Goal: Task Accomplishment & Management: Use online tool/utility

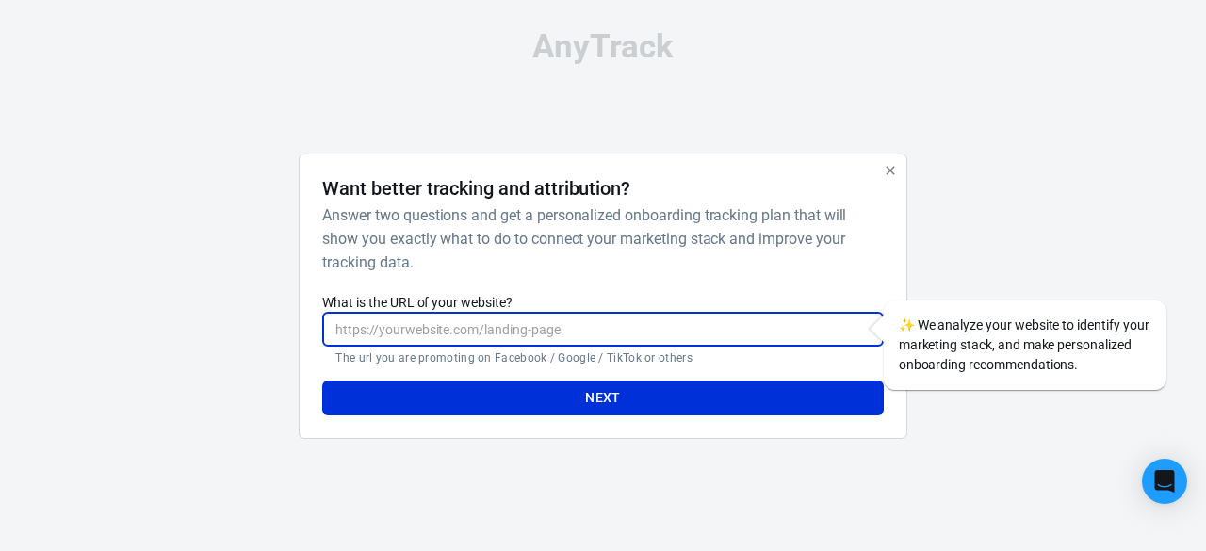
click at [387, 333] on input "What is the URL of your website?" at bounding box center [602, 329] width 560 height 35
paste input "[URL][DOMAIN_NAME]"
type input "[URL][DOMAIN_NAME]"
click at [580, 399] on button "Next" at bounding box center [602, 397] width 560 height 35
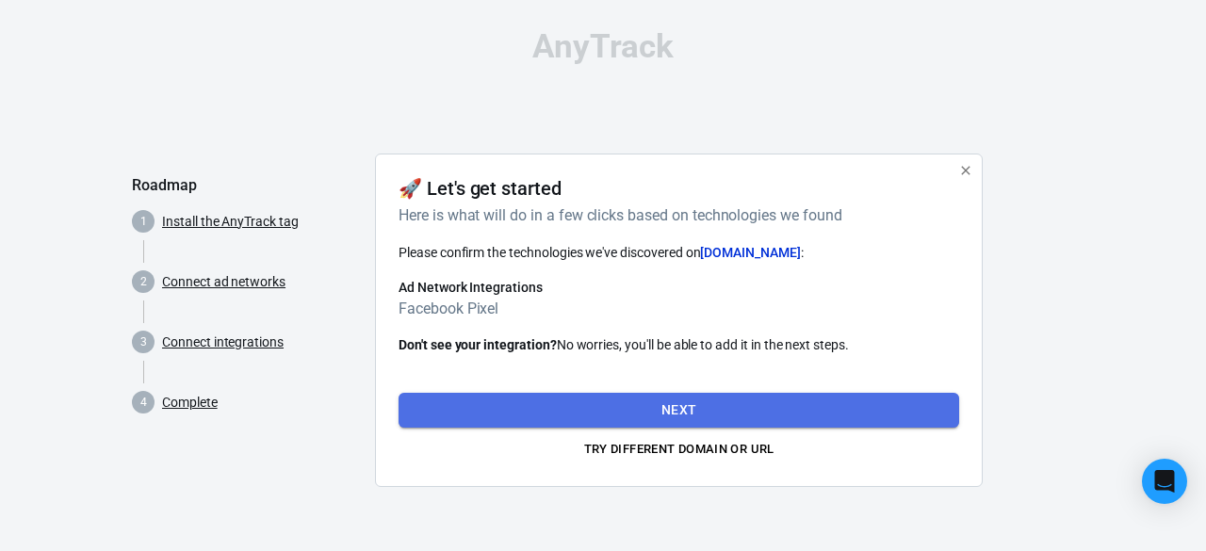
click at [723, 413] on button "Next" at bounding box center [678, 410] width 560 height 35
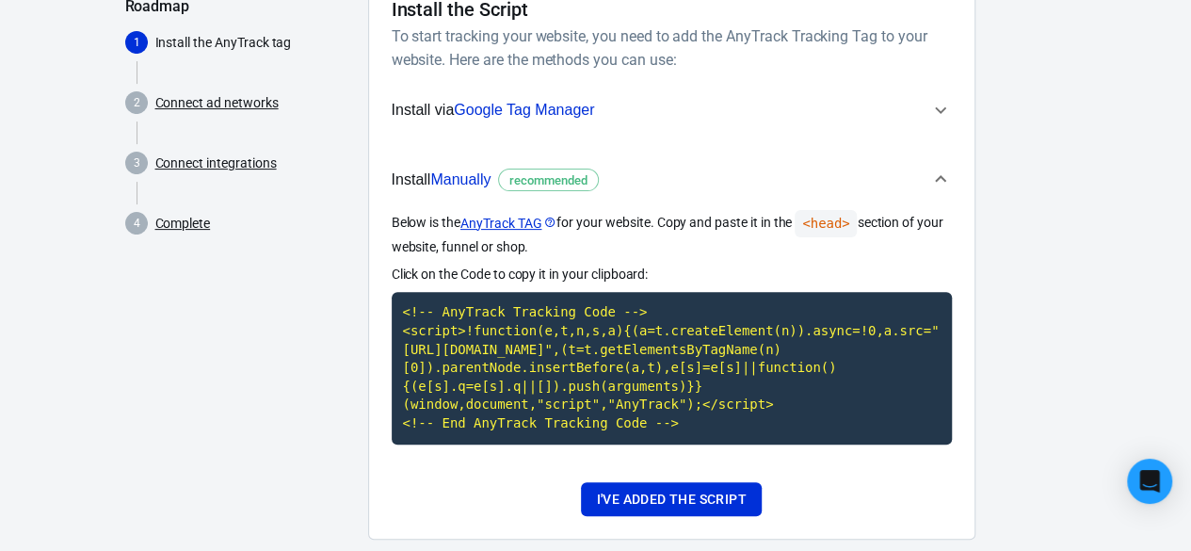
scroll to position [188, 0]
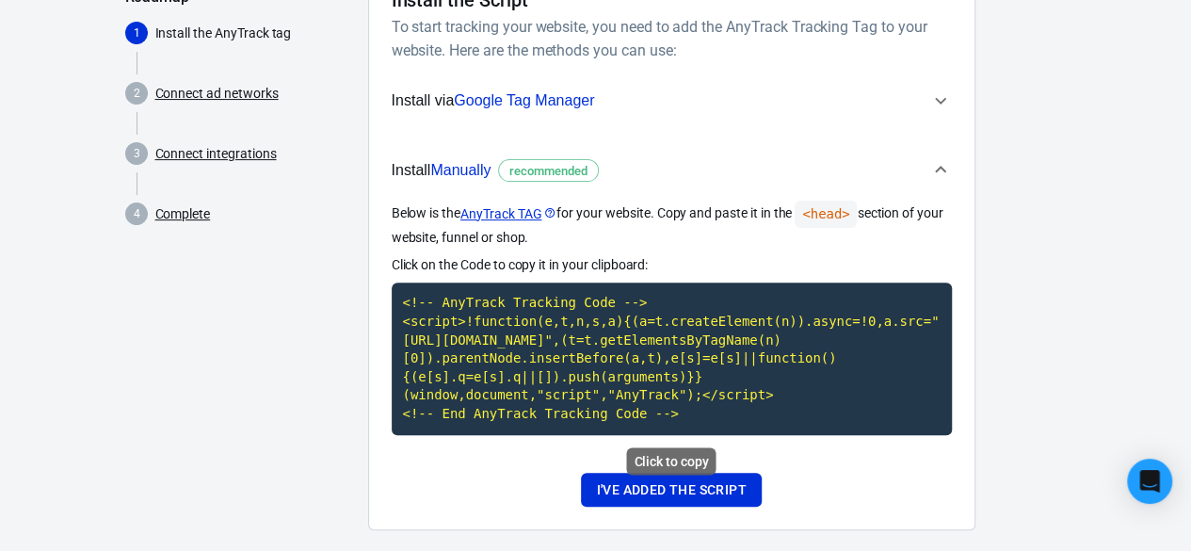
click at [556, 377] on code "<!-- AnyTrack Tracking Code --> <script>!function(e,t,n,s,a){(a=t.createElement…" at bounding box center [672, 359] width 560 height 152
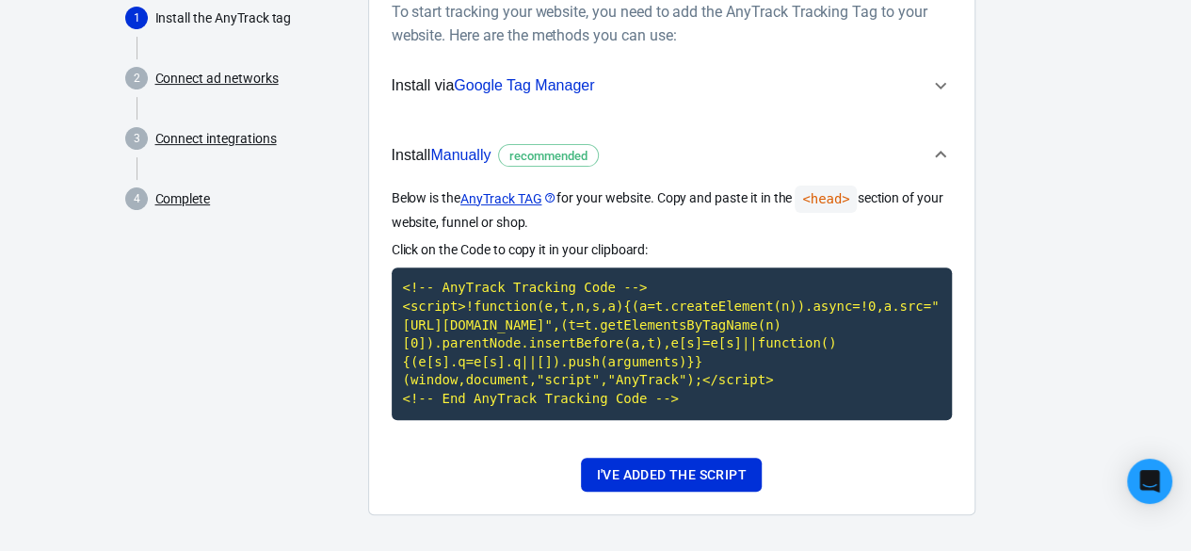
scroll to position [212, 0]
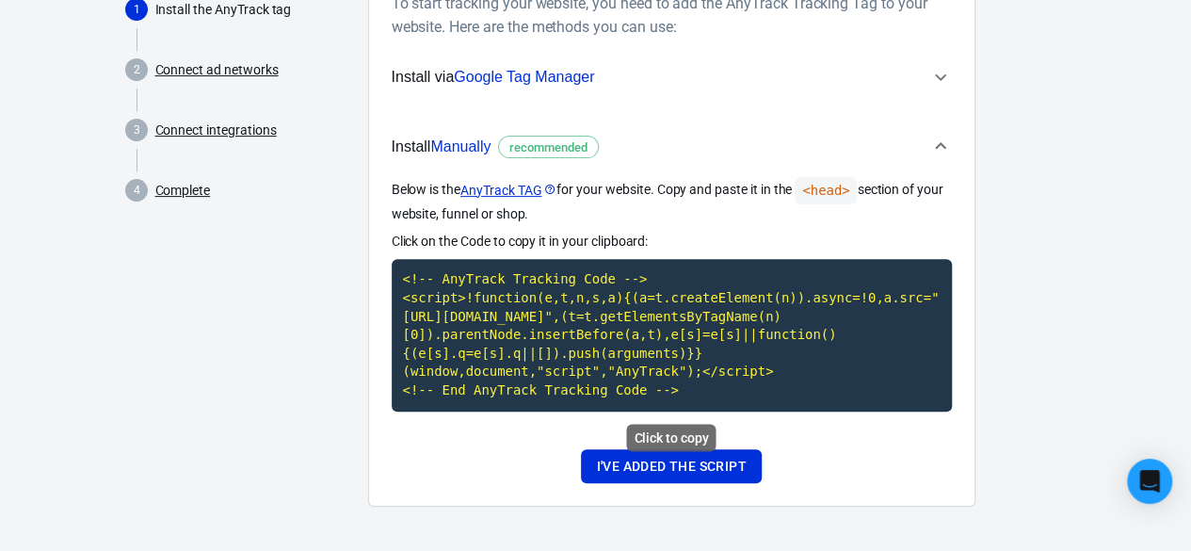
click at [597, 386] on code "<!-- AnyTrack Tracking Code --> <script>!function(e,t,n,s,a){(a=t.createElement…" at bounding box center [672, 335] width 560 height 152
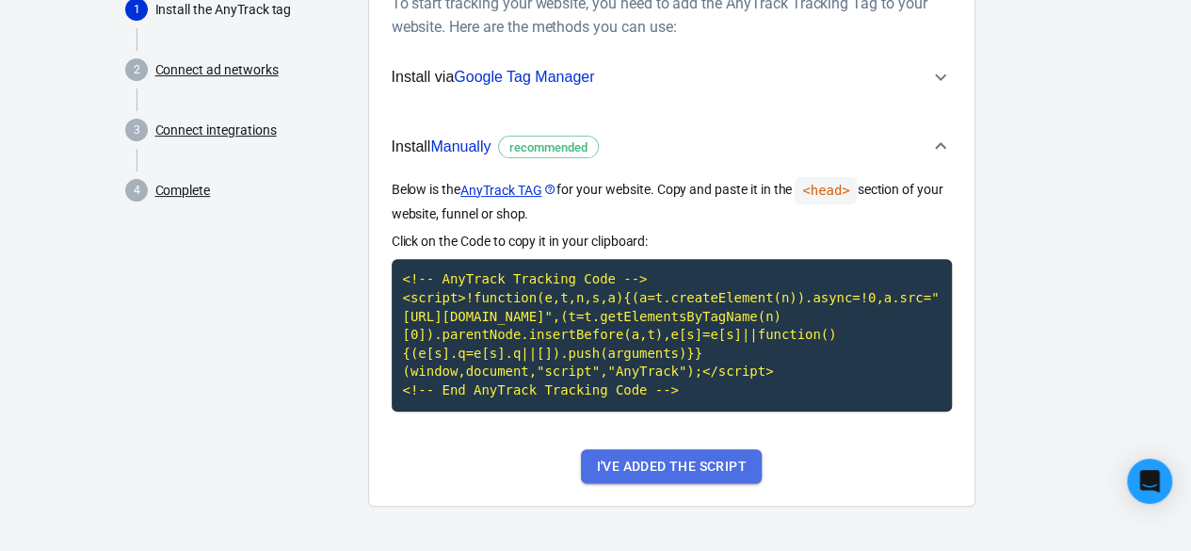
click at [686, 478] on button "I've added the script" at bounding box center [671, 466] width 180 height 35
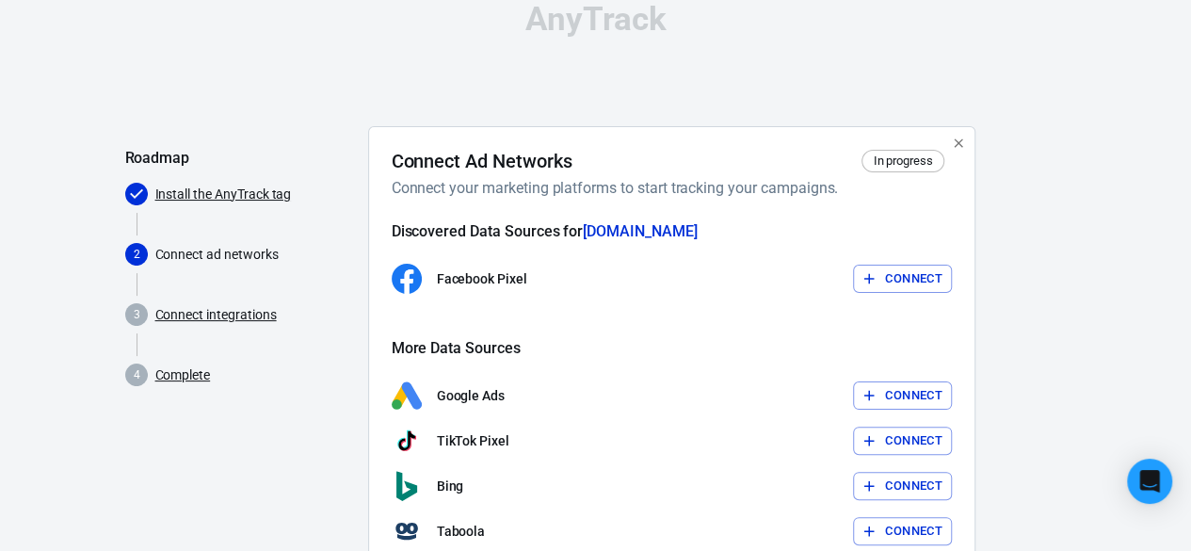
scroll to position [24, 0]
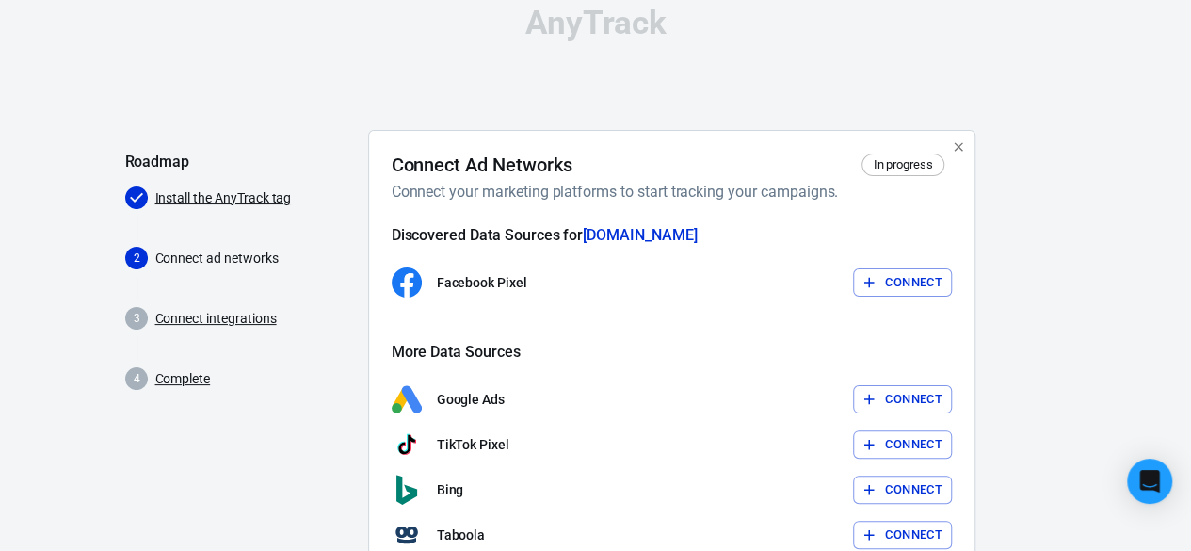
click at [907, 283] on button "Connect" at bounding box center [902, 282] width 99 height 29
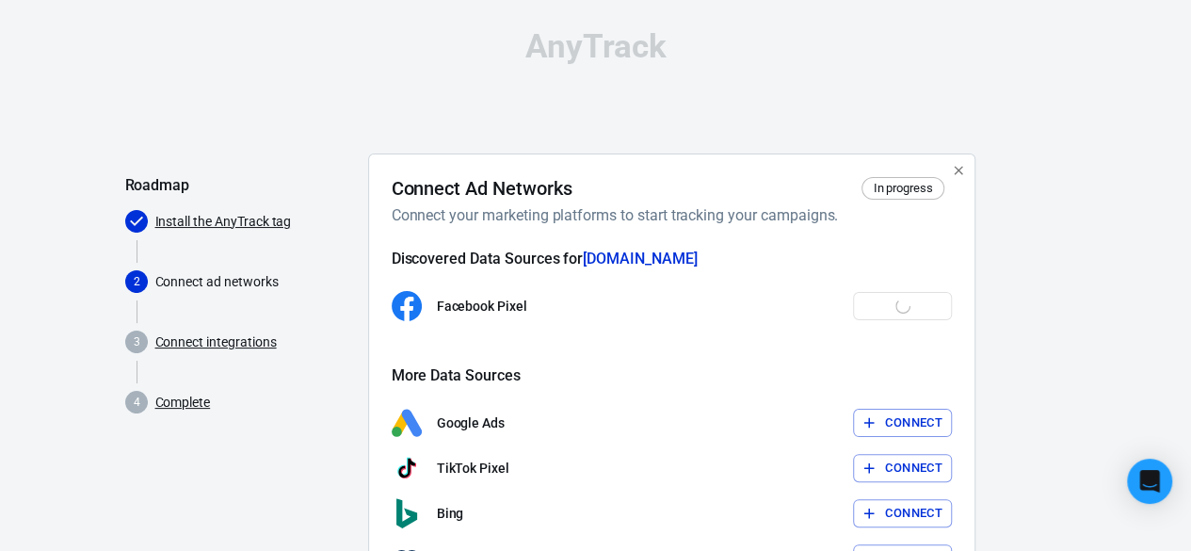
scroll to position [237, 0]
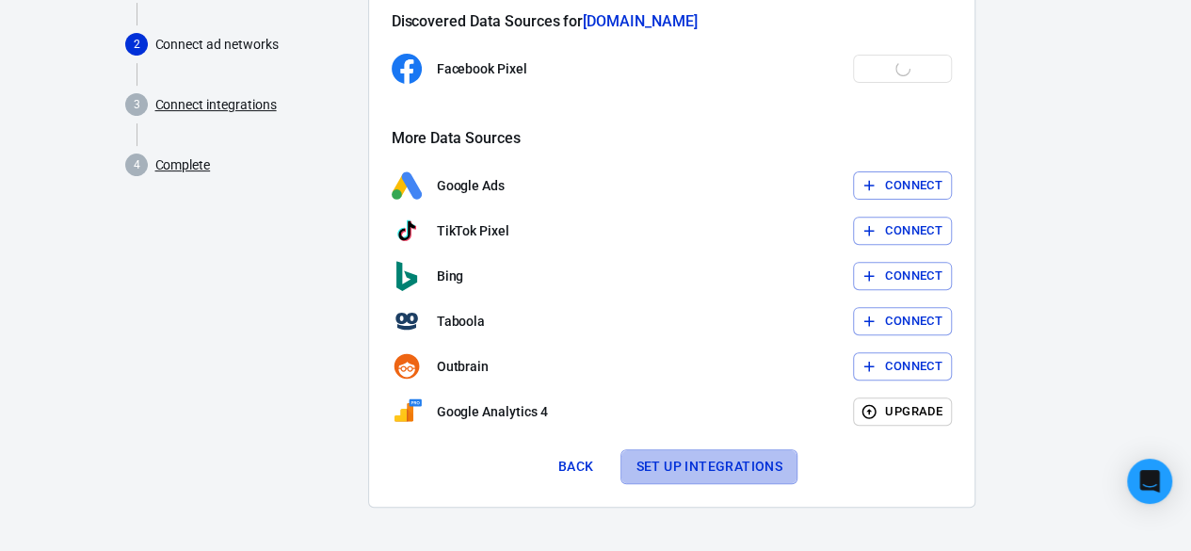
click at [751, 462] on button "Set up integrations" at bounding box center [709, 466] width 177 height 35
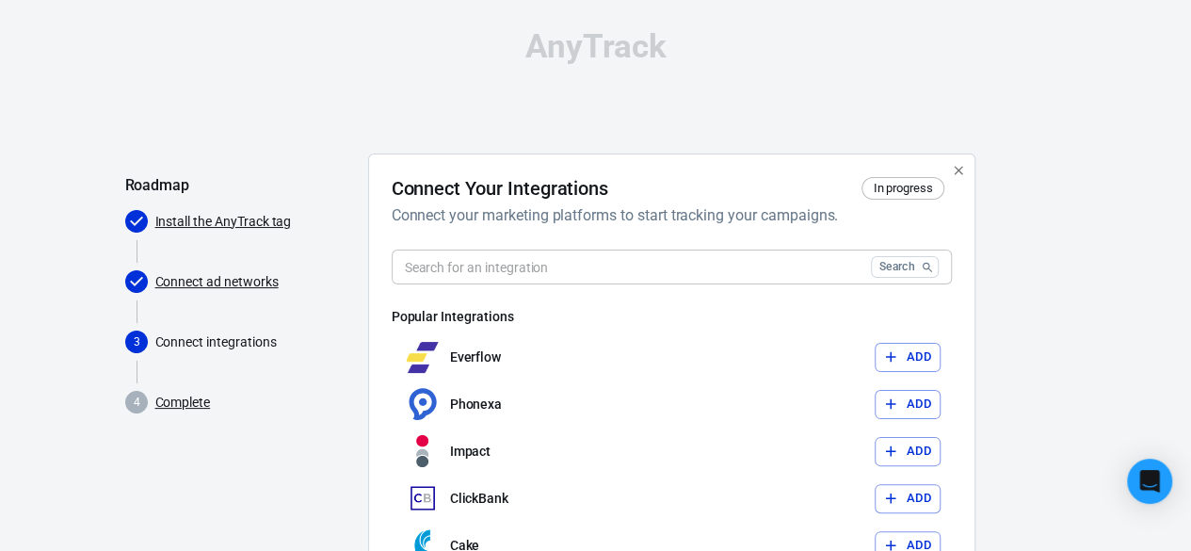
click at [963, 169] on icon "button" at bounding box center [958, 170] width 15 height 15
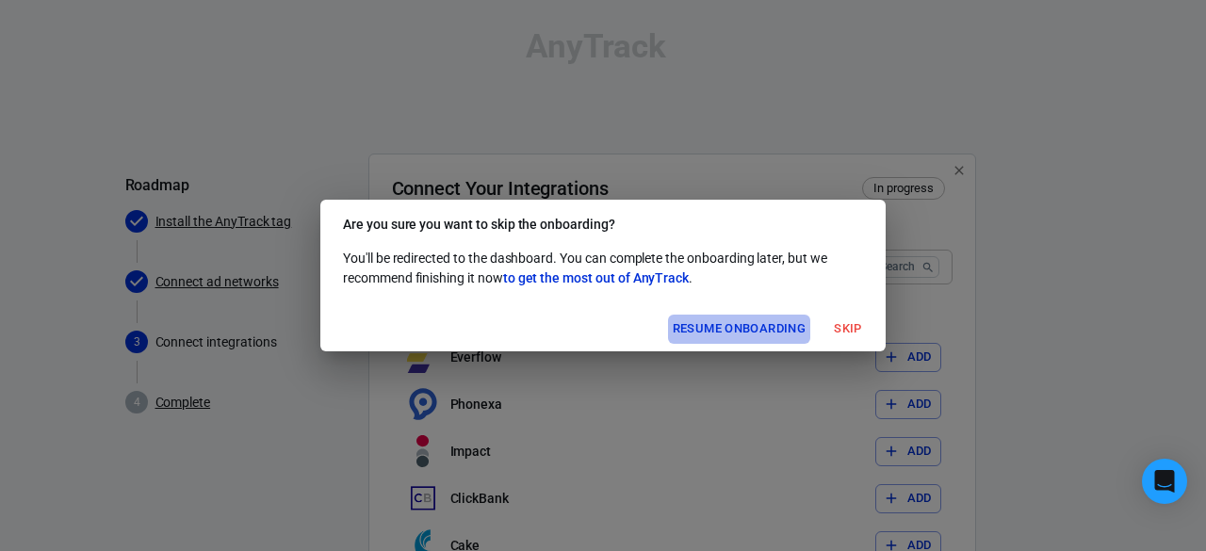
click at [765, 332] on button "Resume onboarding" at bounding box center [739, 329] width 142 height 29
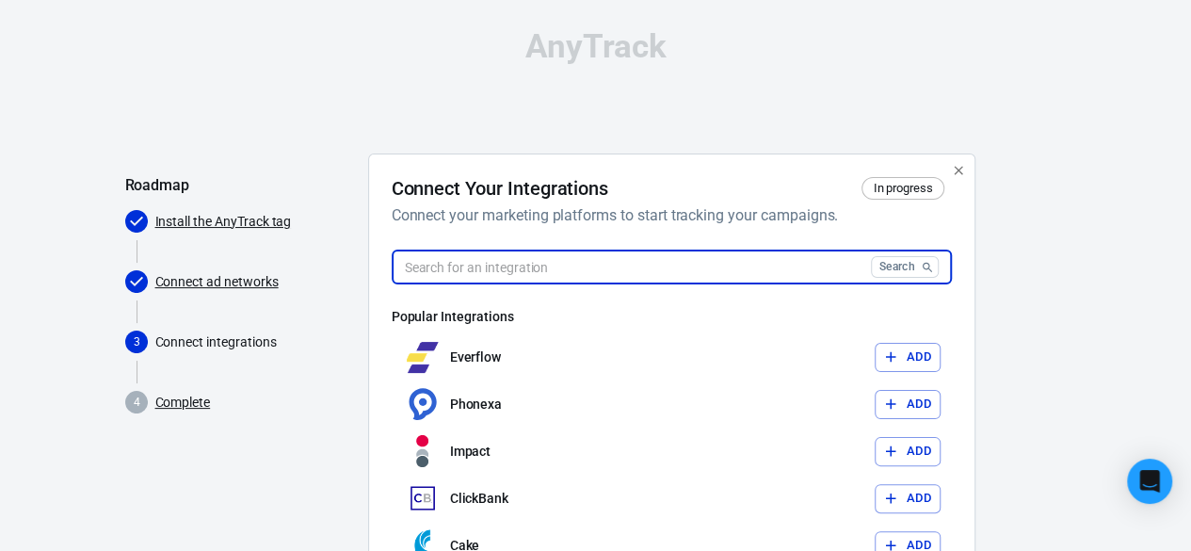
click at [623, 265] on input "text" at bounding box center [628, 267] width 472 height 35
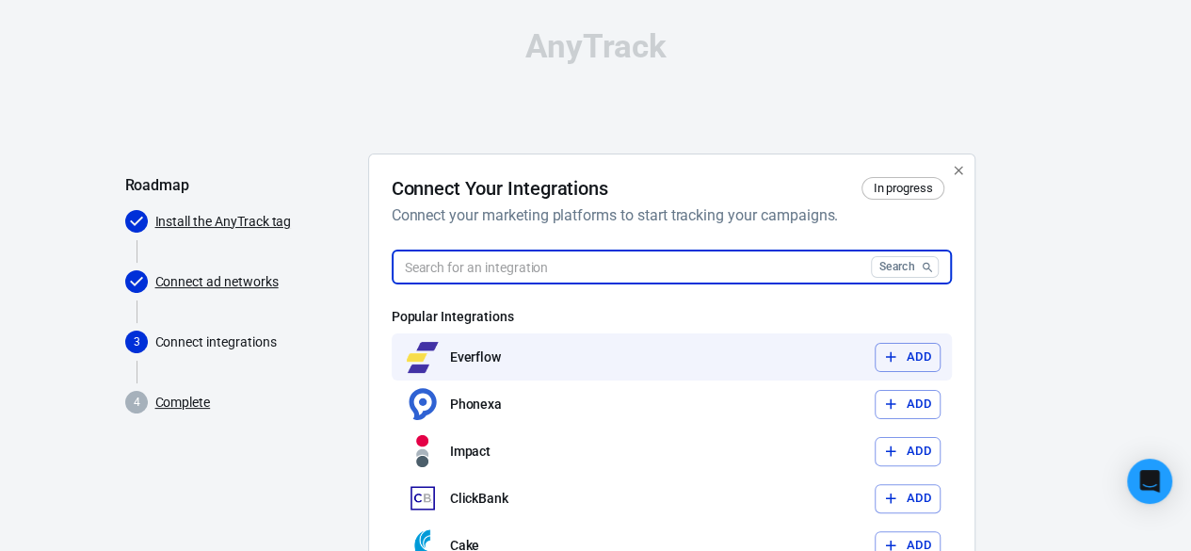
scroll to position [142, 0]
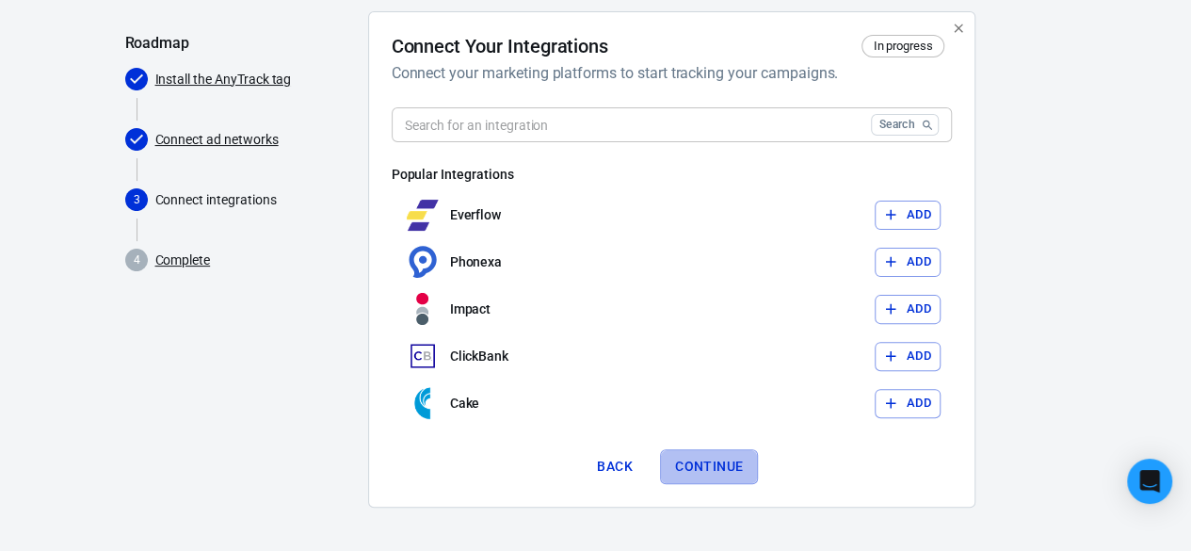
click at [697, 465] on button "Continue" at bounding box center [709, 466] width 98 height 35
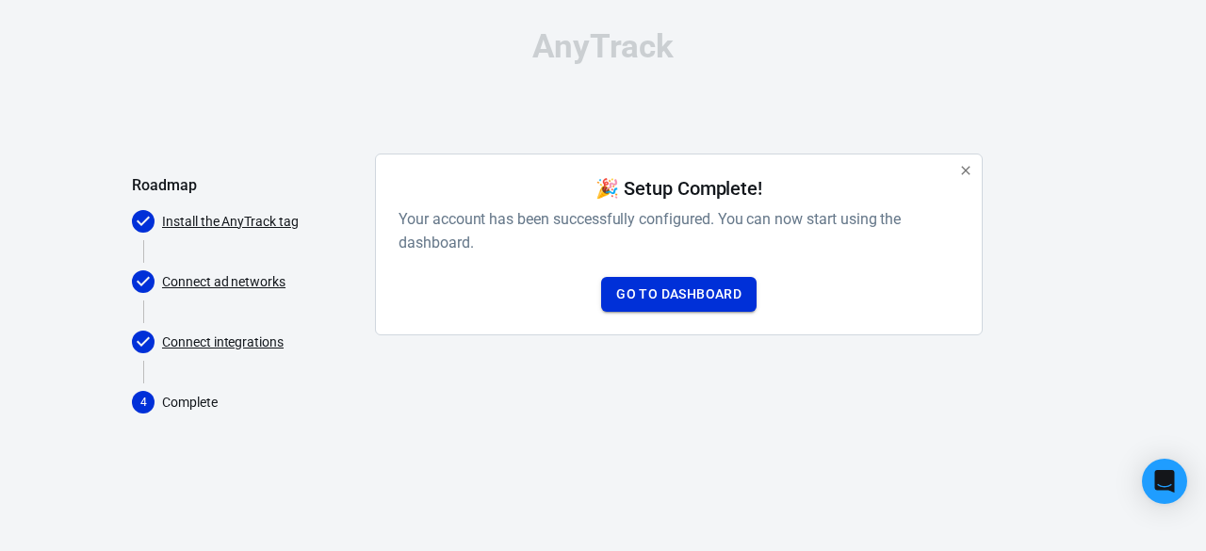
click at [683, 290] on link "Go to Dashboard" at bounding box center [678, 294] width 155 height 35
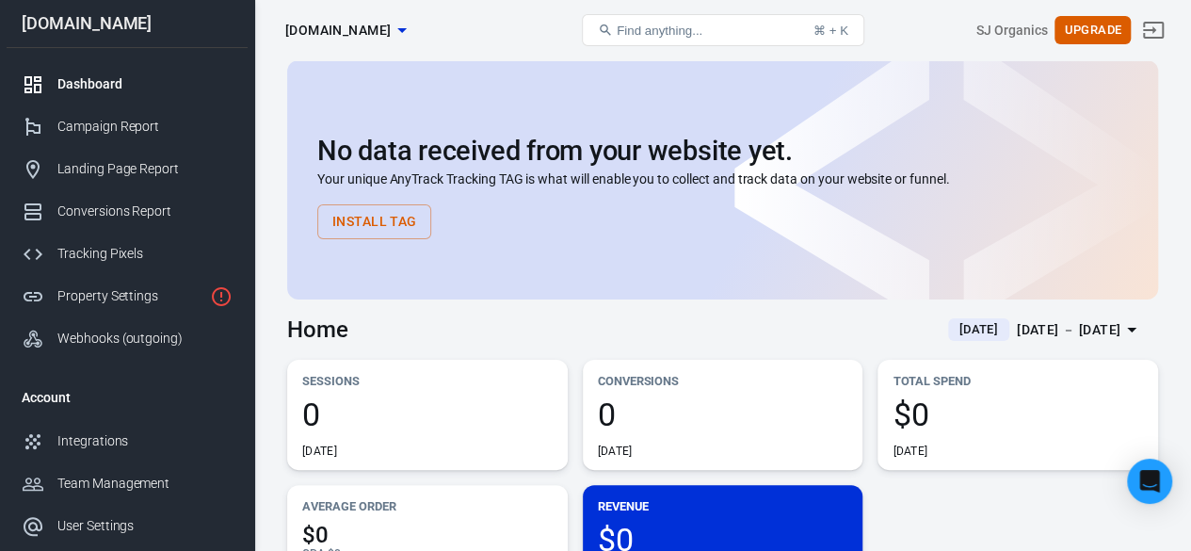
click at [379, 223] on button "Install Tag" at bounding box center [374, 221] width 114 height 35
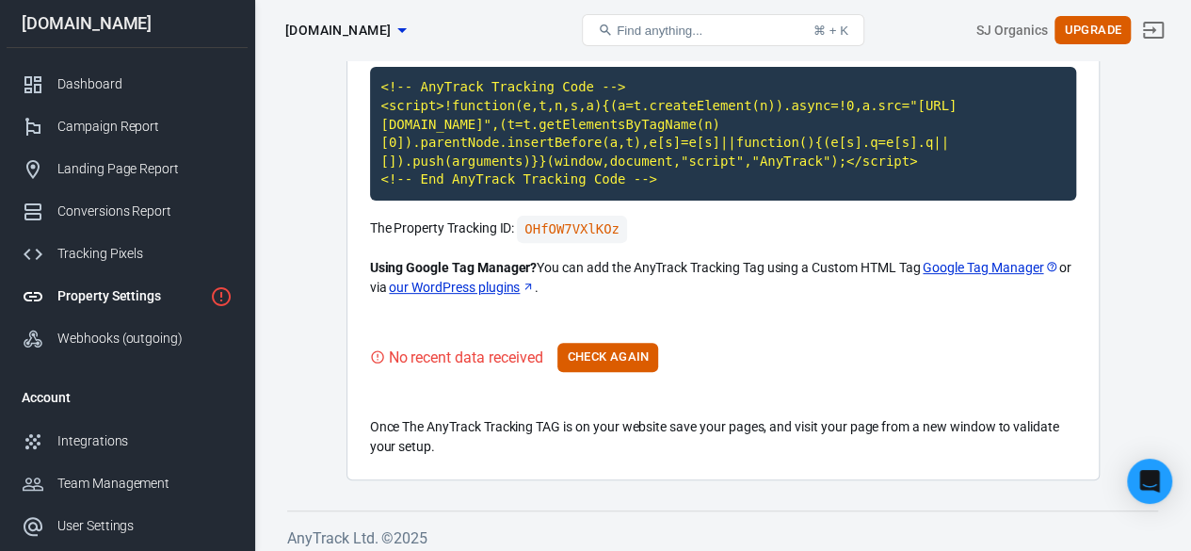
scroll to position [222, 0]
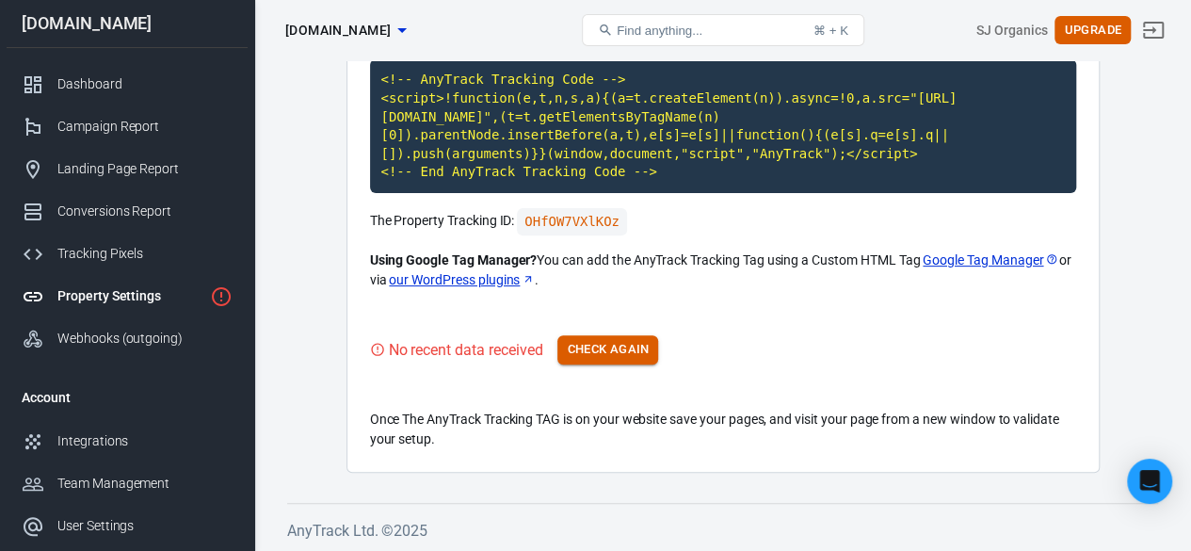
click at [608, 355] on button "Check Again" at bounding box center [608, 349] width 101 height 29
click at [633, 352] on button "Check Again" at bounding box center [608, 349] width 101 height 29
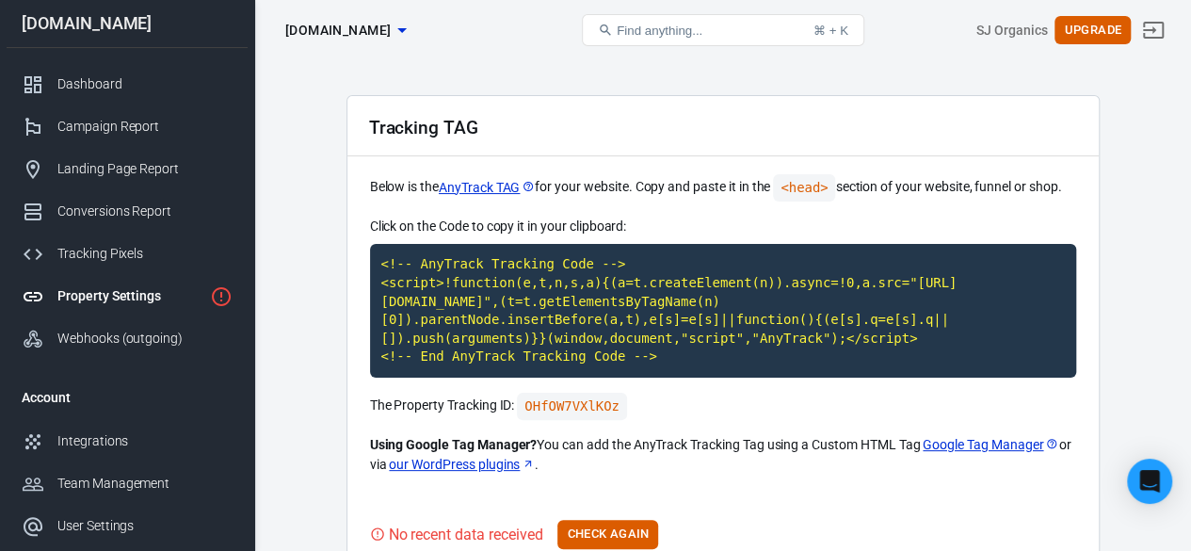
scroll to position [0, 0]
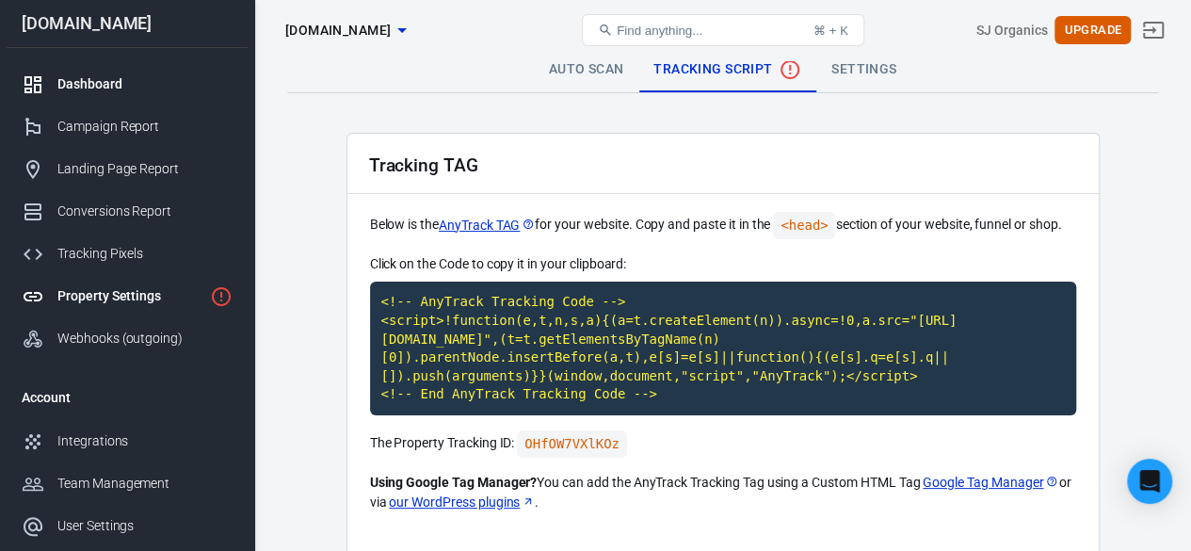
click at [87, 76] on div "Dashboard" at bounding box center [144, 84] width 175 height 20
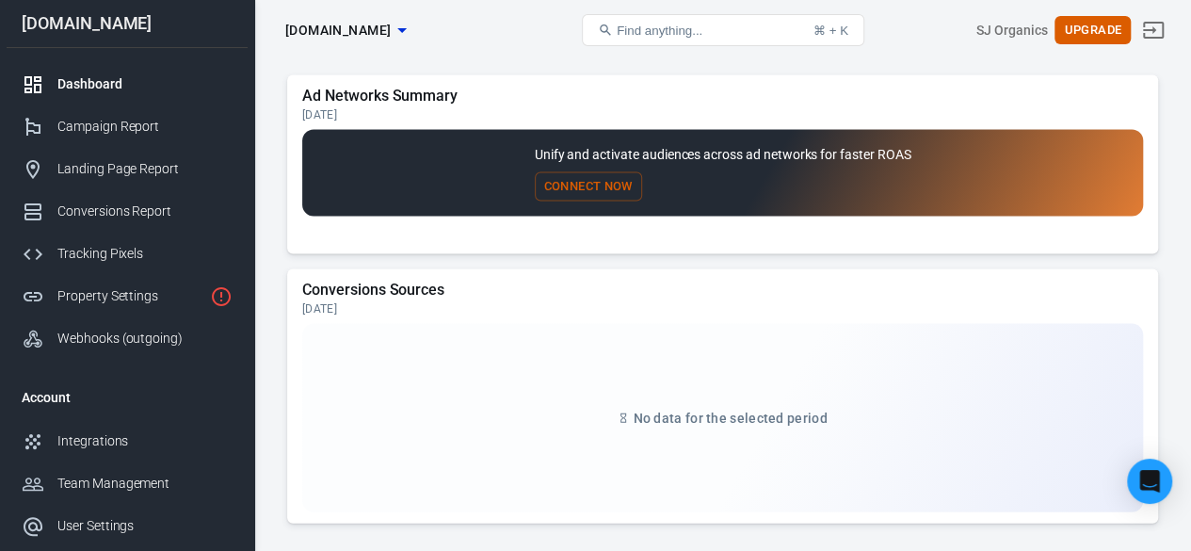
scroll to position [1716, 0]
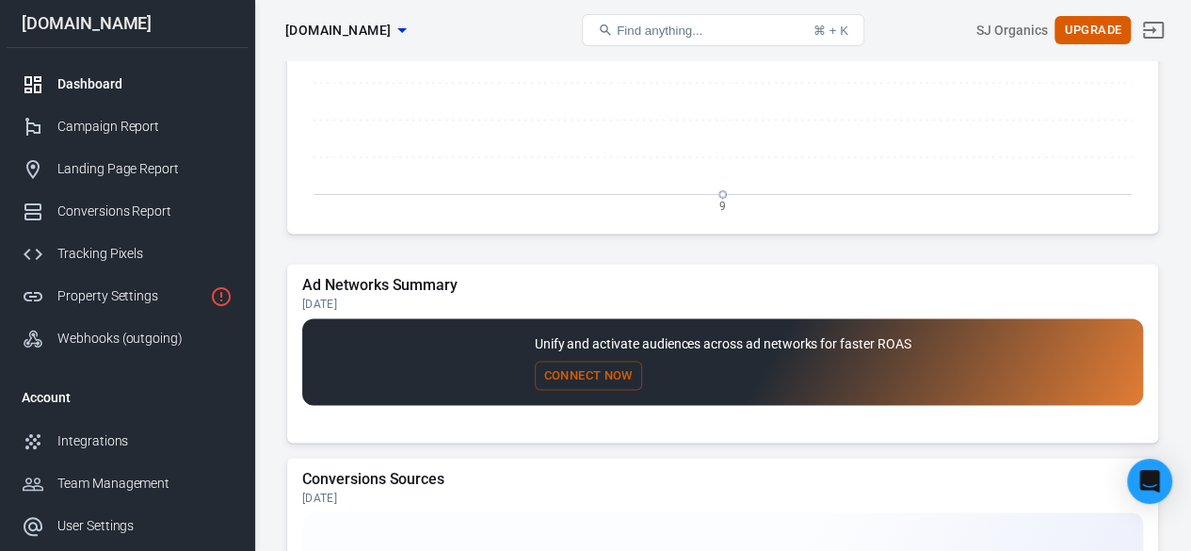
click at [610, 374] on button "Connect Now" at bounding box center [588, 375] width 107 height 29
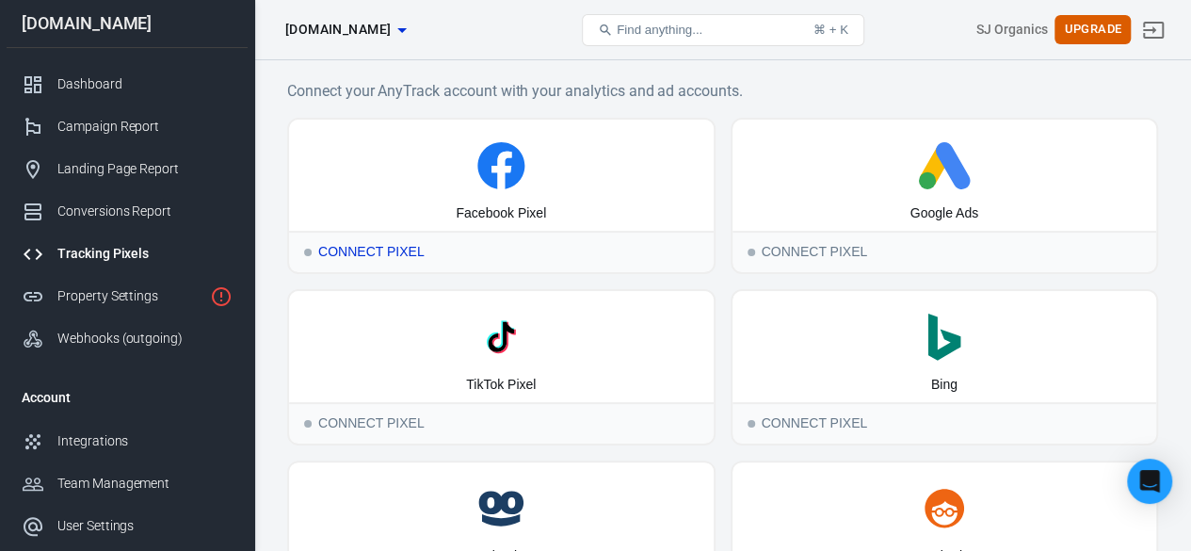
click at [460, 191] on div "Facebook Pixel" at bounding box center [501, 175] width 425 height 111
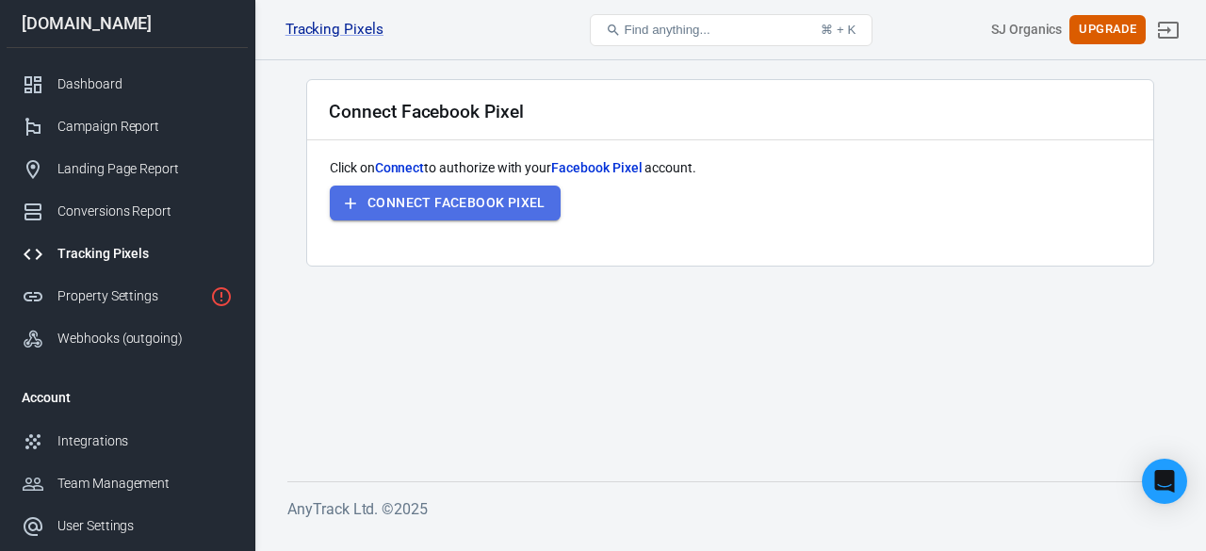
click at [465, 199] on button "Connect Facebook Pixel" at bounding box center [445, 203] width 231 height 35
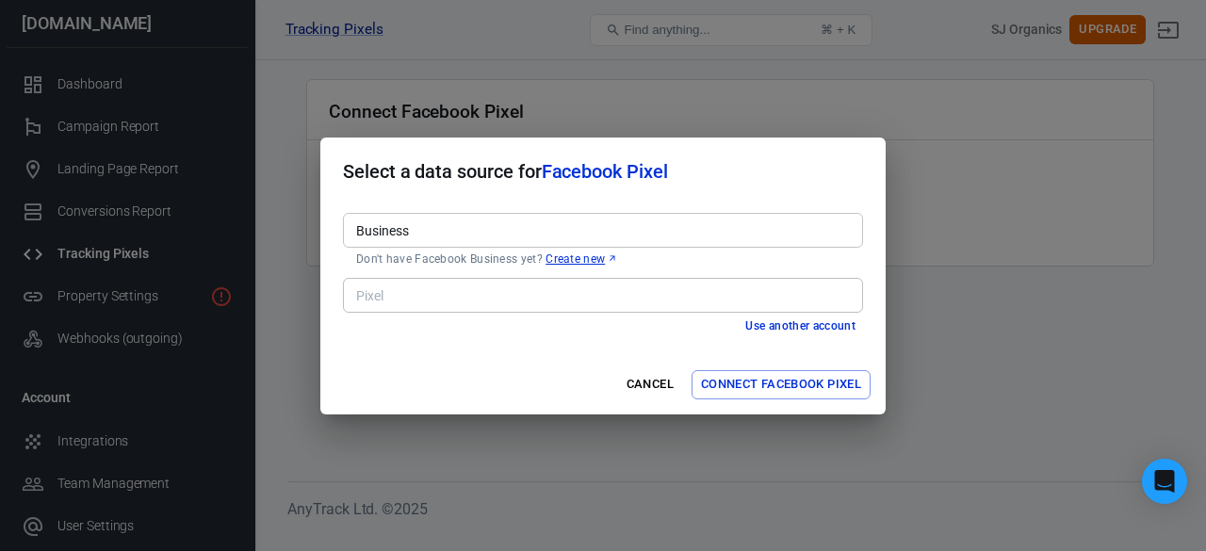
click at [435, 227] on input "Business" at bounding box center [601, 230] width 506 height 24
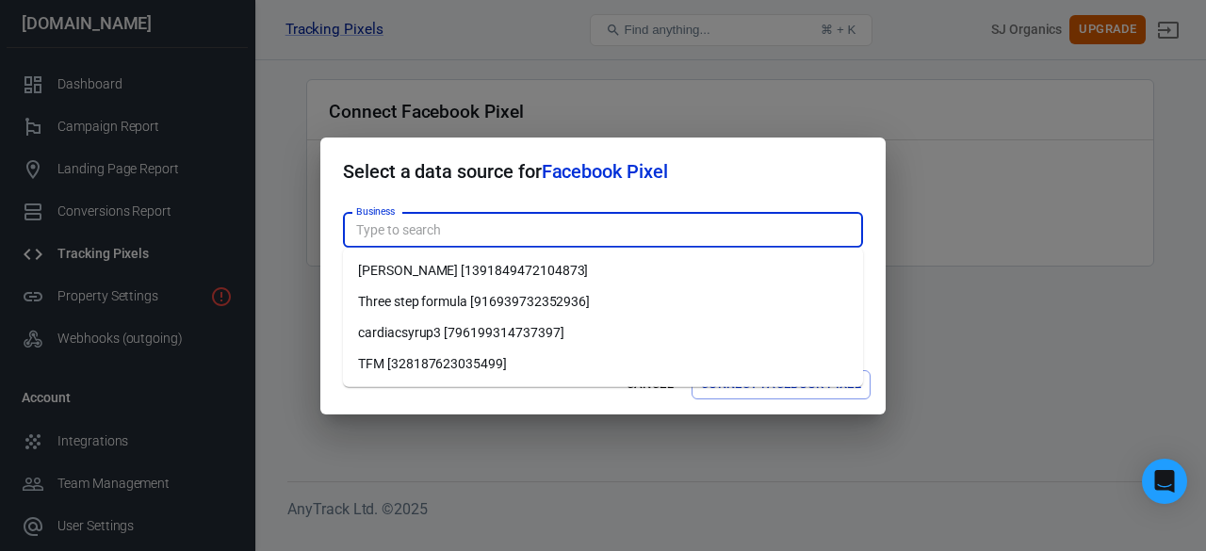
click at [479, 293] on li "Three step formula [916939732352936]" at bounding box center [603, 301] width 520 height 31
type input "Three step formula [916939732352936]"
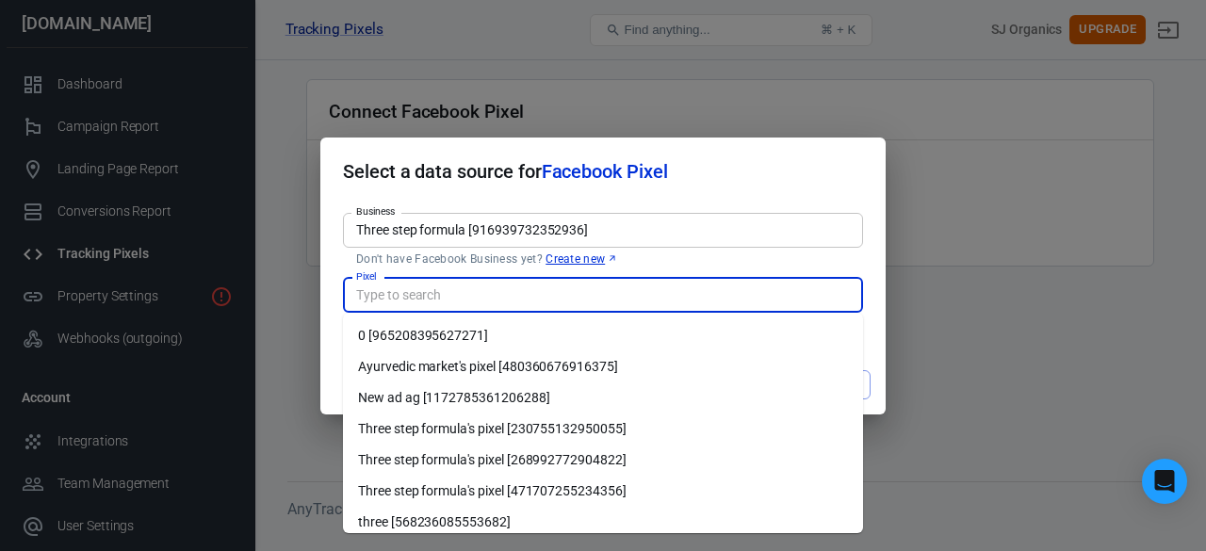
click at [535, 292] on input "Pixel" at bounding box center [601, 295] width 506 height 24
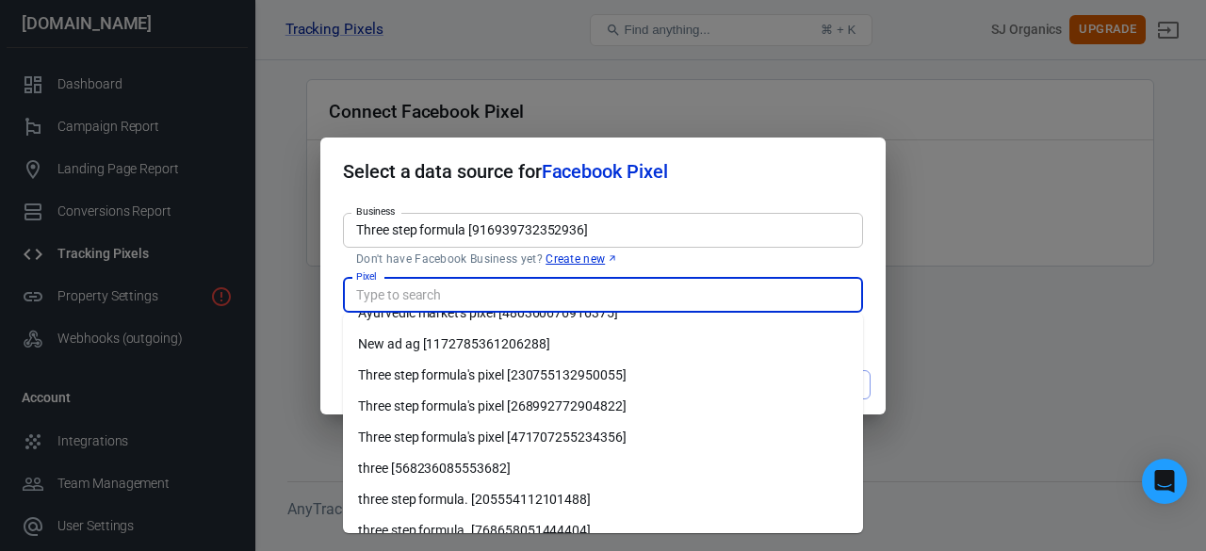
scroll to position [74, 0]
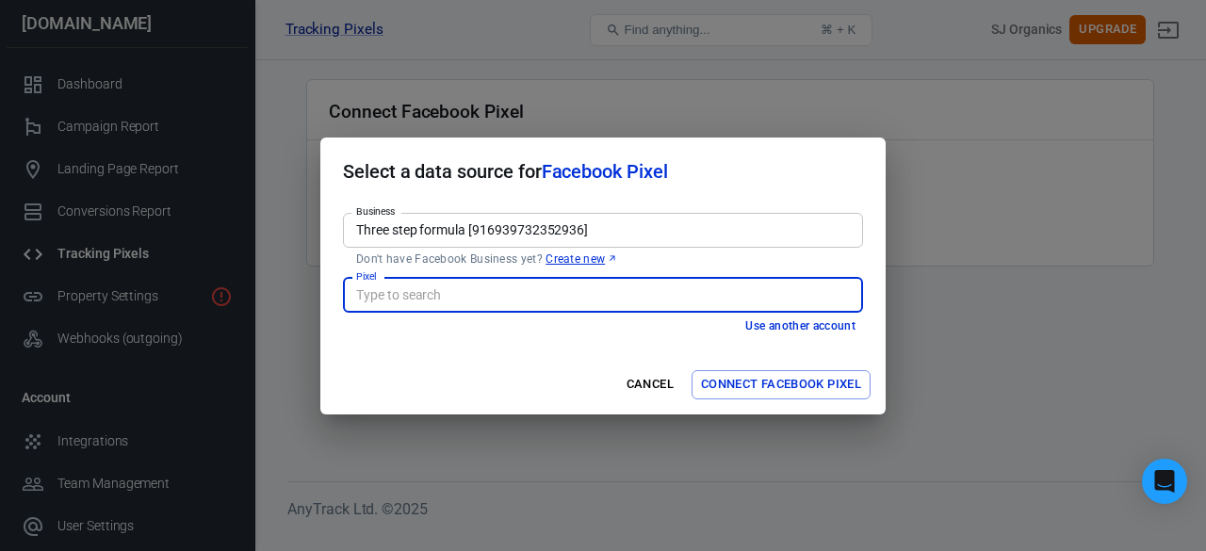
paste input "Pixel 166553909275284"
click at [388, 295] on input "Pixel 166553909275284" at bounding box center [601, 295] width 506 height 24
type input "166553909275284"
click at [825, 386] on button "Connect Facebook Pixel" at bounding box center [780, 384] width 179 height 29
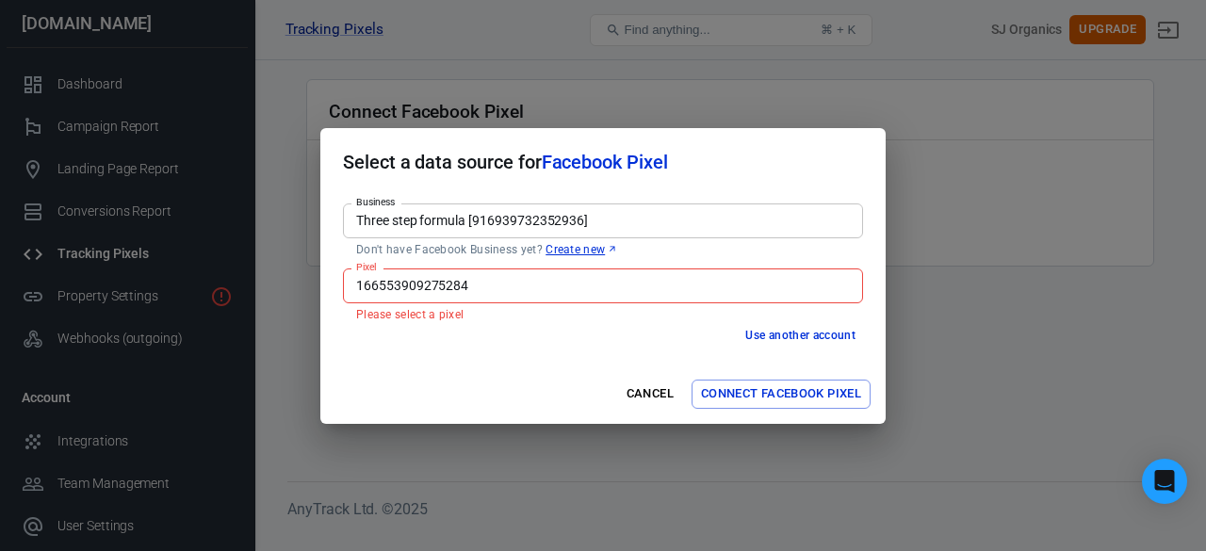
click at [479, 282] on input "166553909275284" at bounding box center [601, 286] width 506 height 24
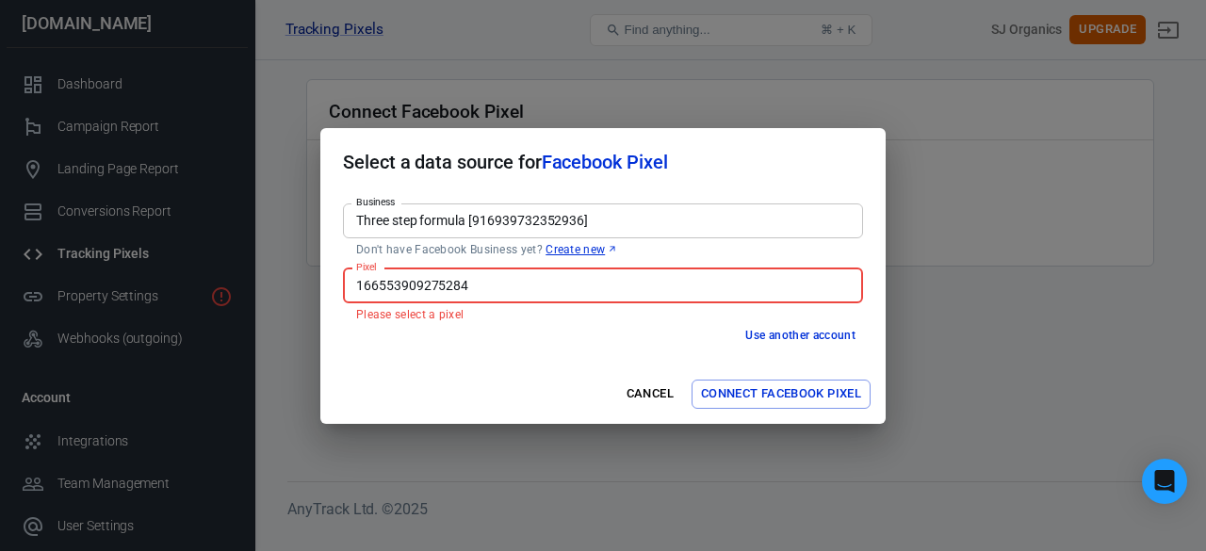
click at [481, 287] on input "166553909275284" at bounding box center [601, 286] width 506 height 24
drag, startPoint x: 481, startPoint y: 287, endPoint x: 252, endPoint y: 294, distance: 229.0
click at [252, 294] on div "Select a data source for Facebook Pixel Business Three step formula [9169397323…" at bounding box center [603, 275] width 1206 height 551
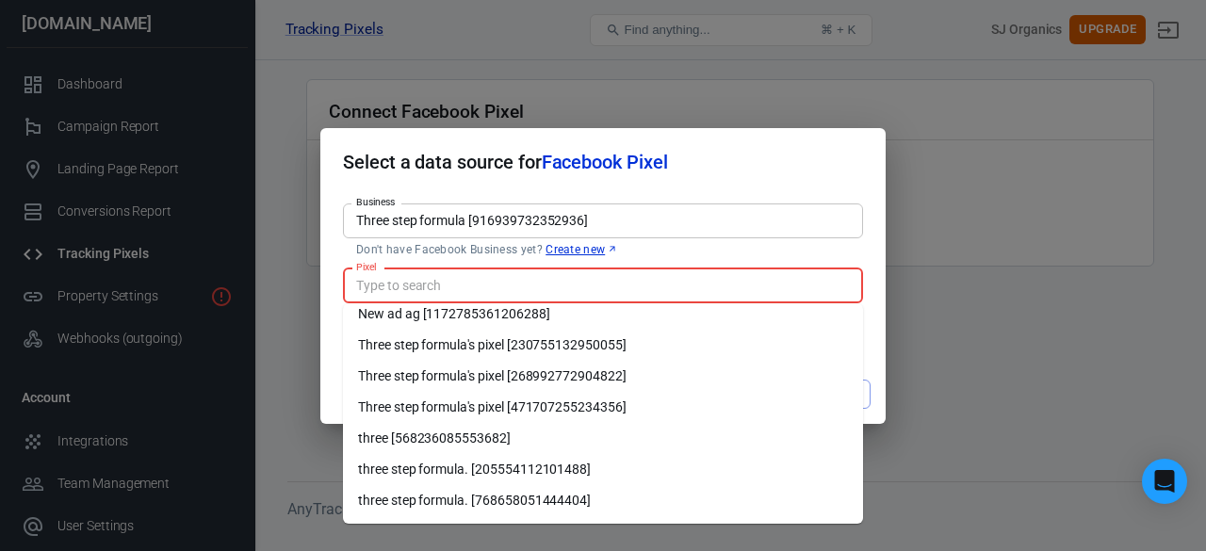
click at [746, 223] on input "Three step formula [916939732352936]" at bounding box center [601, 221] width 506 height 24
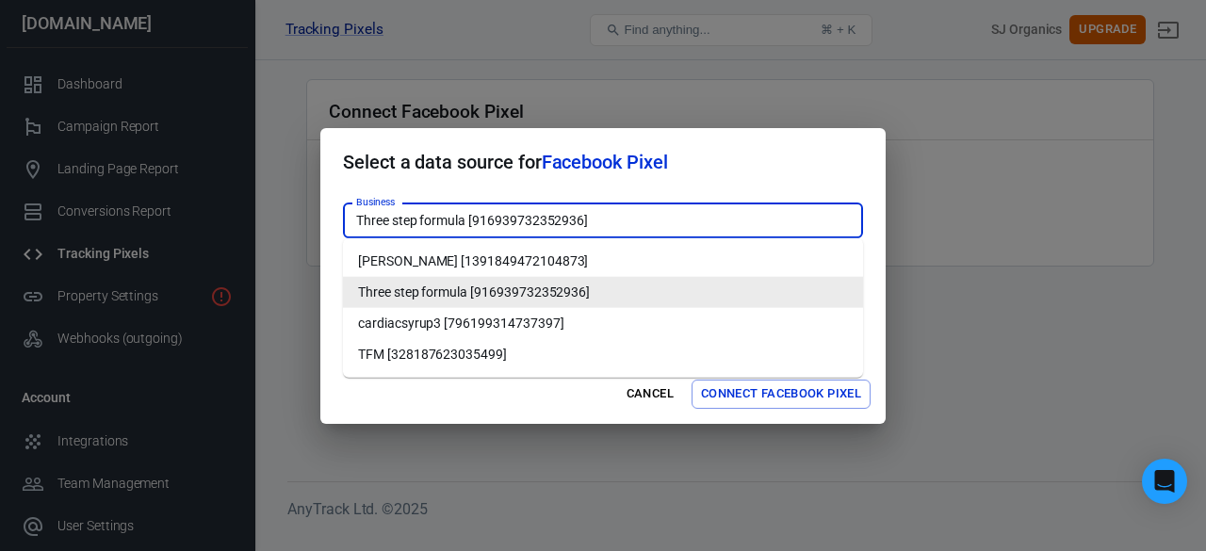
click at [599, 291] on li "Three step formula [916939732352936]" at bounding box center [603, 292] width 520 height 31
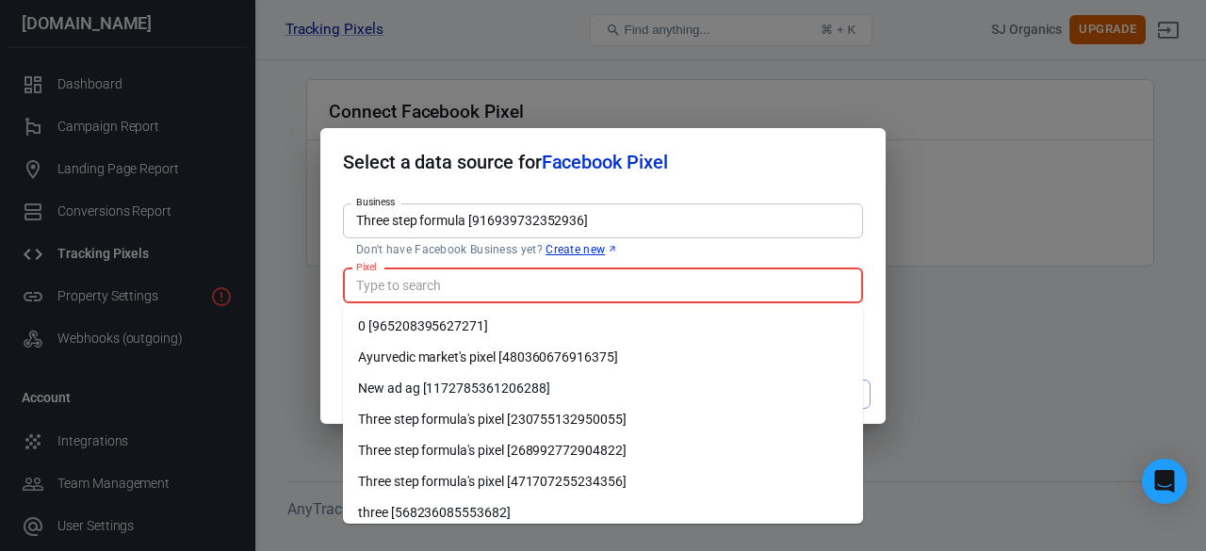
click at [599, 291] on input "Pixel" at bounding box center [601, 286] width 506 height 24
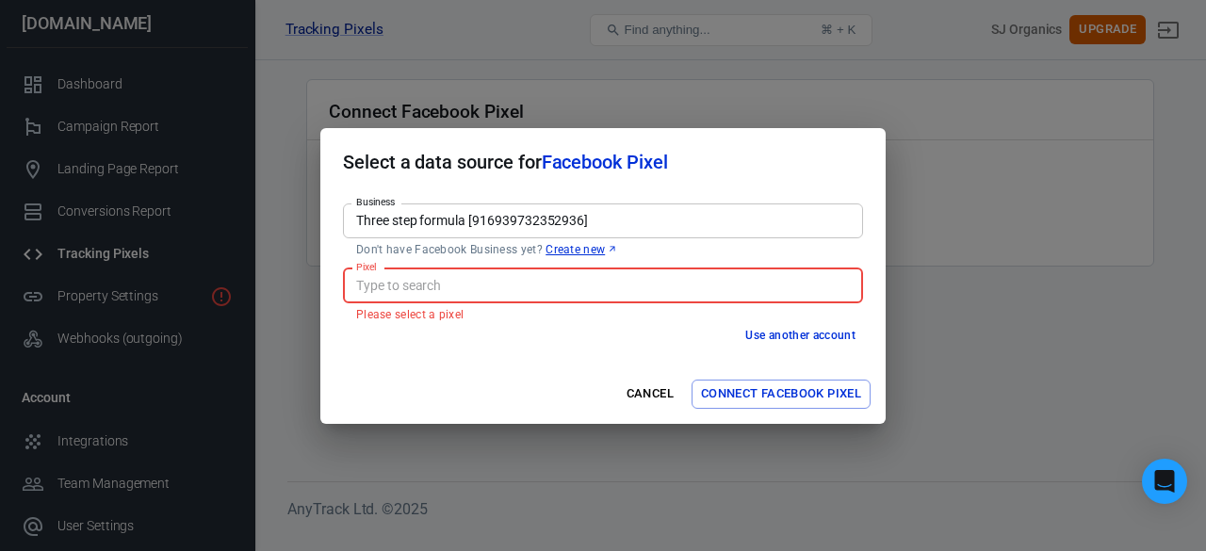
paste input "Pixel 166553909275284"
type input "Pixel 166553909275284"
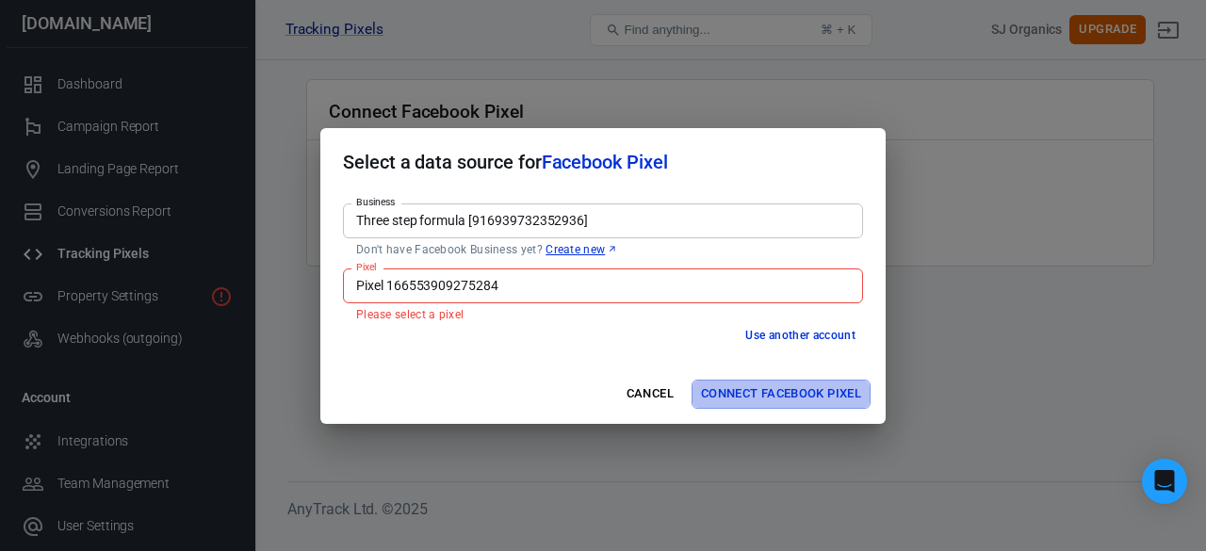
click at [718, 396] on button "Connect Facebook Pixel" at bounding box center [780, 394] width 179 height 29
click at [755, 333] on button "Use another account" at bounding box center [799, 336] width 125 height 20
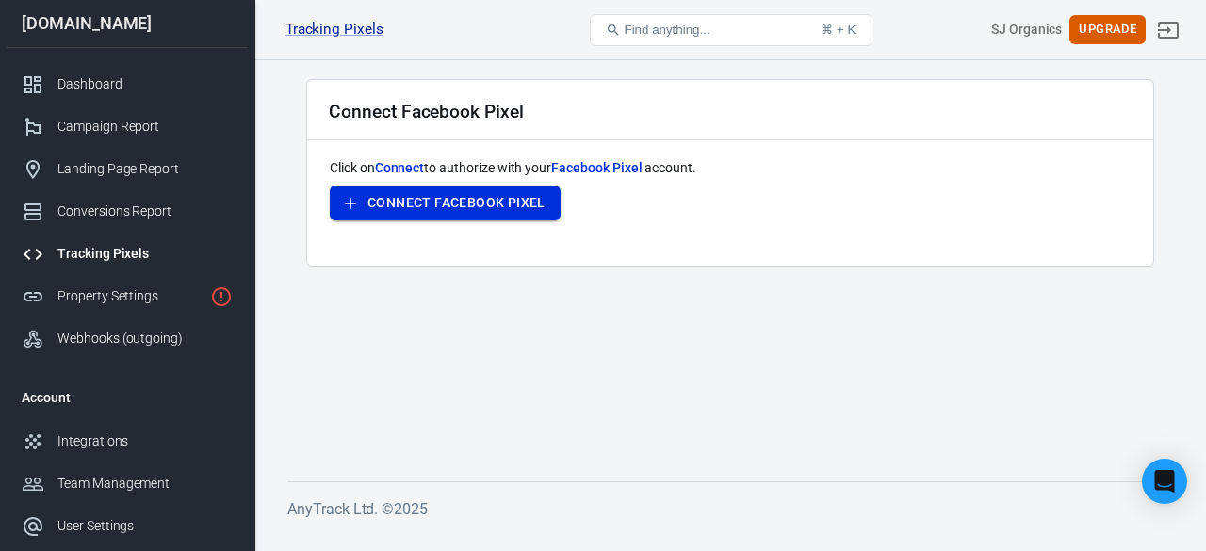
click at [447, 201] on button "Connect Facebook Pixel" at bounding box center [445, 203] width 231 height 35
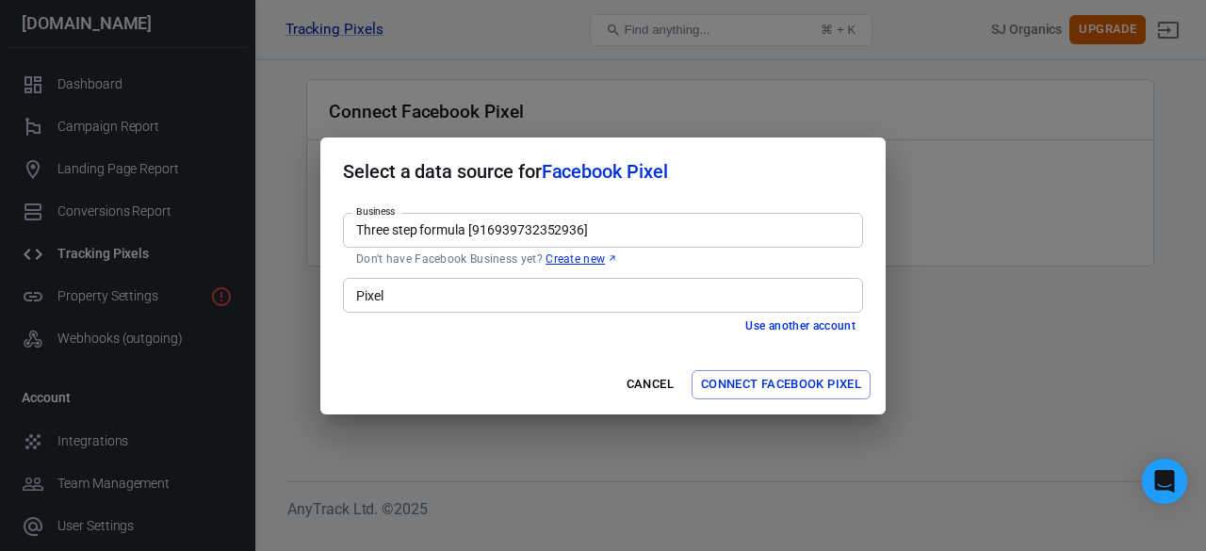
click at [484, 287] on input "Pixel" at bounding box center [601, 295] width 506 height 24
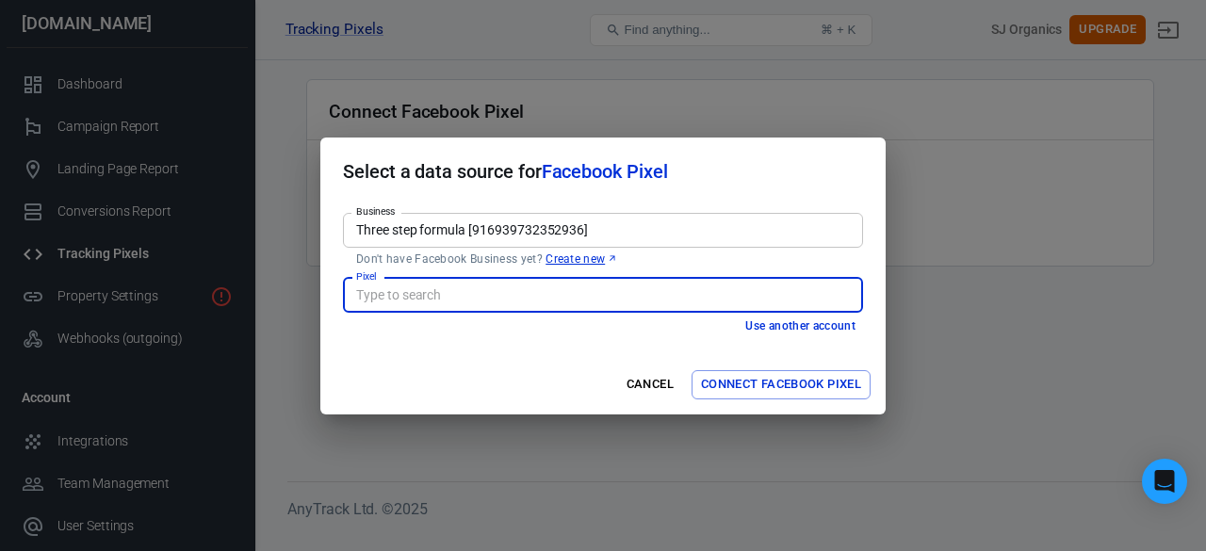
paste input "Pixel 166553909275284"
drag, startPoint x: 533, startPoint y: 293, endPoint x: 288, endPoint y: 306, distance: 245.2
click at [288, 306] on div "Select a data source for Facebook Pixel Business Three step formula [9169397323…" at bounding box center [603, 275] width 1206 height 551
click at [769, 381] on button "Connect Facebook Pixel" at bounding box center [780, 384] width 179 height 29
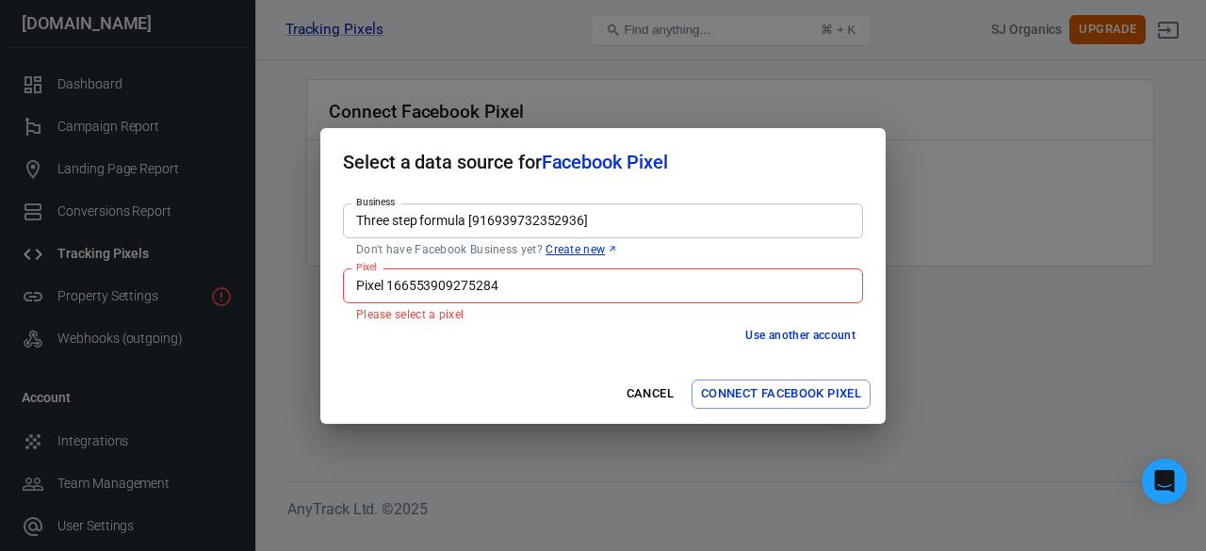
click at [391, 283] on input "Pixel 166553909275284" at bounding box center [601, 286] width 506 height 24
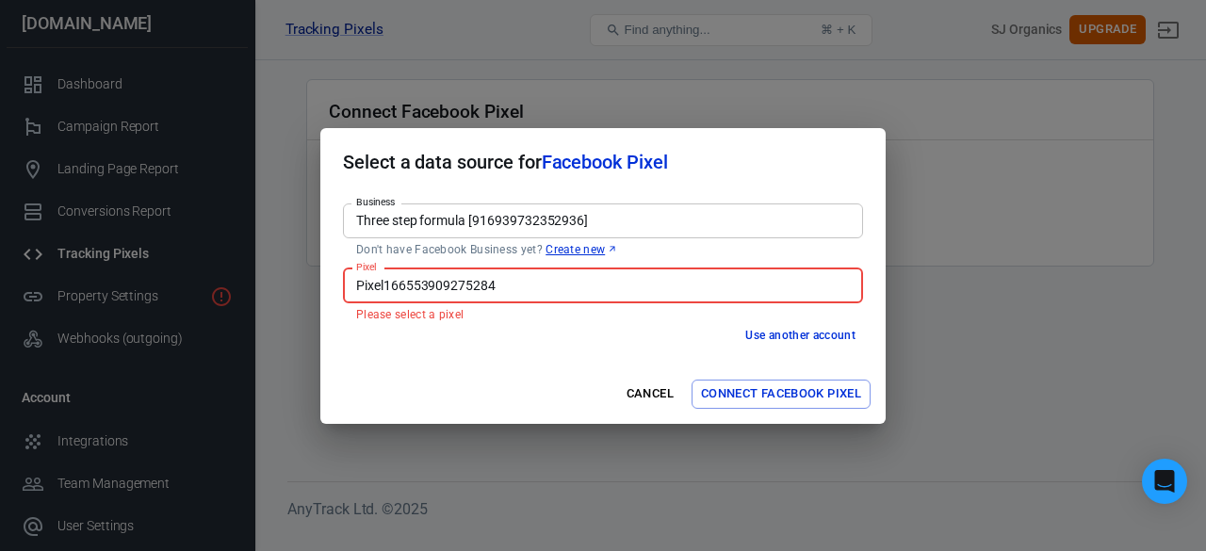
type input "Pixel166553909275284"
click at [747, 393] on button "Connect Facebook Pixel" at bounding box center [780, 394] width 179 height 29
drag, startPoint x: 505, startPoint y: 295, endPoint x: 181, endPoint y: 303, distance: 324.1
click at [181, 303] on div "Select a data source for Facebook Pixel Business Three step formula [9169397323…" at bounding box center [603, 275] width 1206 height 551
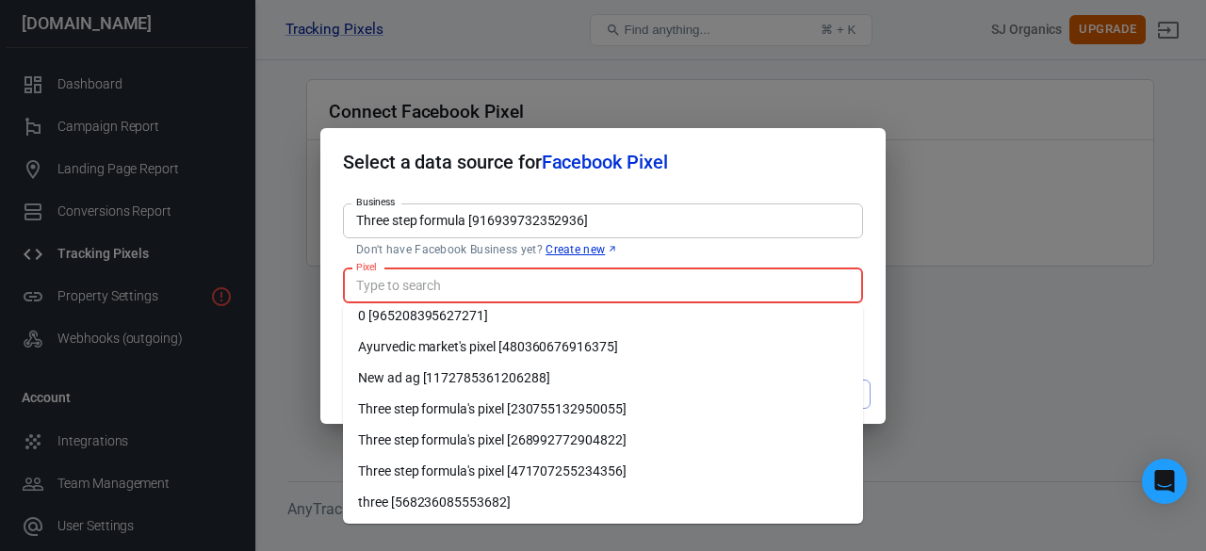
scroll to position [0, 0]
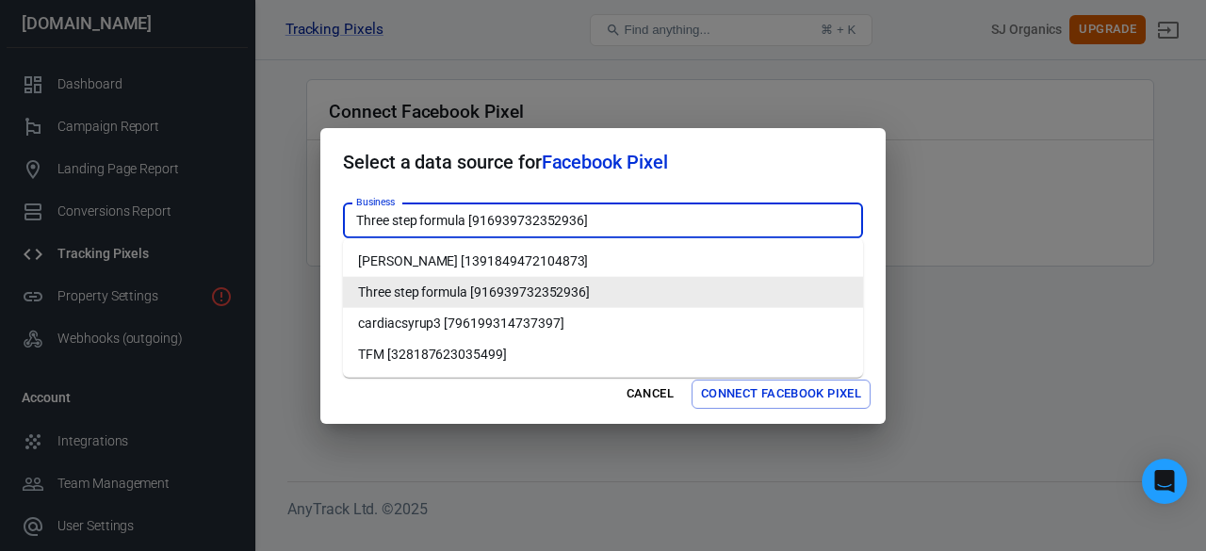
click at [605, 226] on input "Three step formula [916939732352936]" at bounding box center [601, 221] width 506 height 24
click at [375, 283] on li "Three step formula [916939732352936]" at bounding box center [603, 292] width 520 height 31
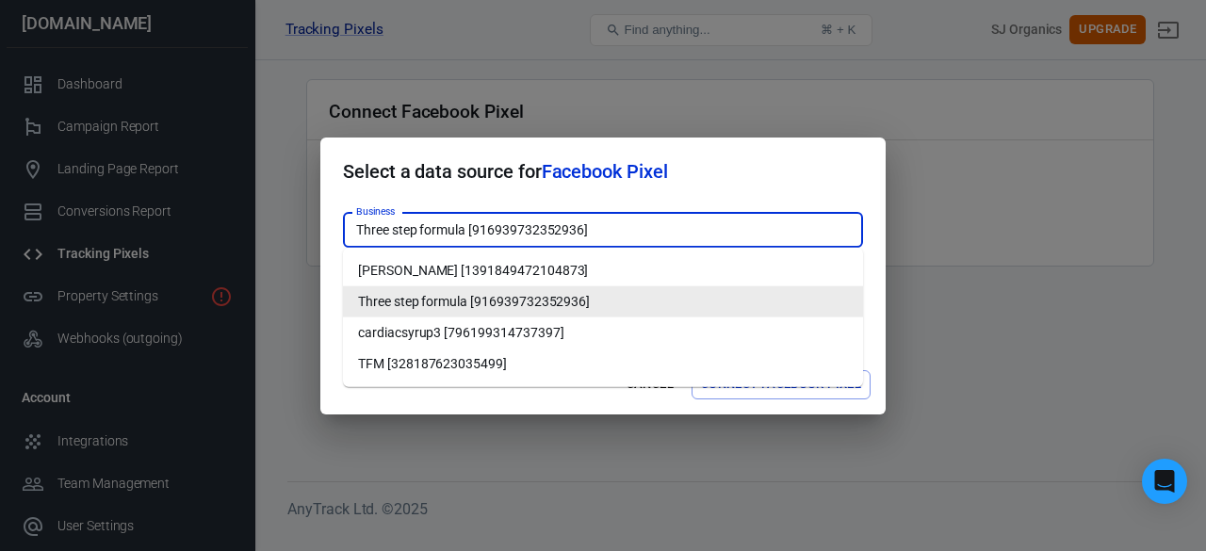
drag, startPoint x: 616, startPoint y: 235, endPoint x: 269, endPoint y: 257, distance: 347.3
click at [269, 257] on div "Select a data source for Facebook Pixel Business Three step formula [9169397323…" at bounding box center [603, 275] width 1206 height 551
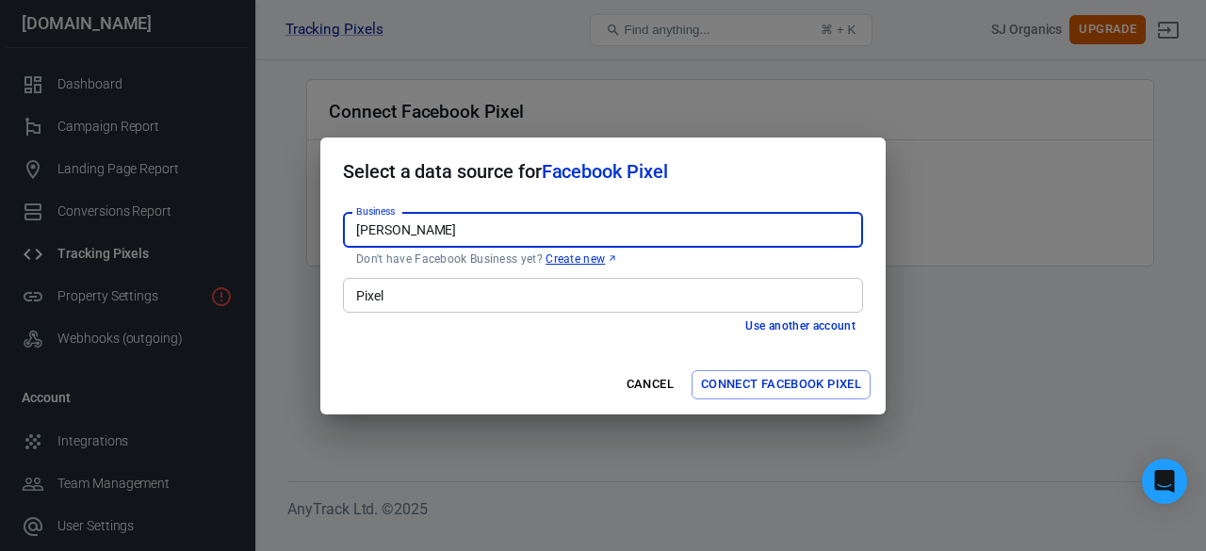
type input "[PERSON_NAME]"
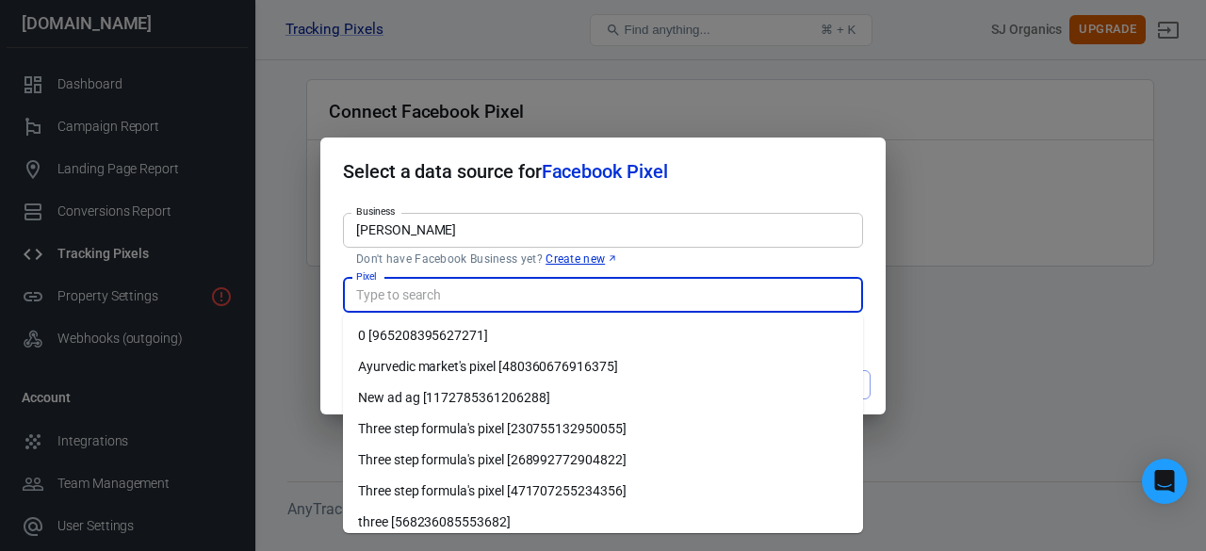
click at [443, 292] on input "Pixel" at bounding box center [601, 295] width 506 height 24
drag, startPoint x: 514, startPoint y: 216, endPoint x: 247, endPoint y: 234, distance: 268.1
click at [247, 234] on div "Select a data source for Facebook Pixel Business [PERSON_NAME] Business Don't h…" at bounding box center [603, 275] width 1206 height 551
click at [452, 233] on input "[PERSON_NAME]" at bounding box center [601, 230] width 506 height 24
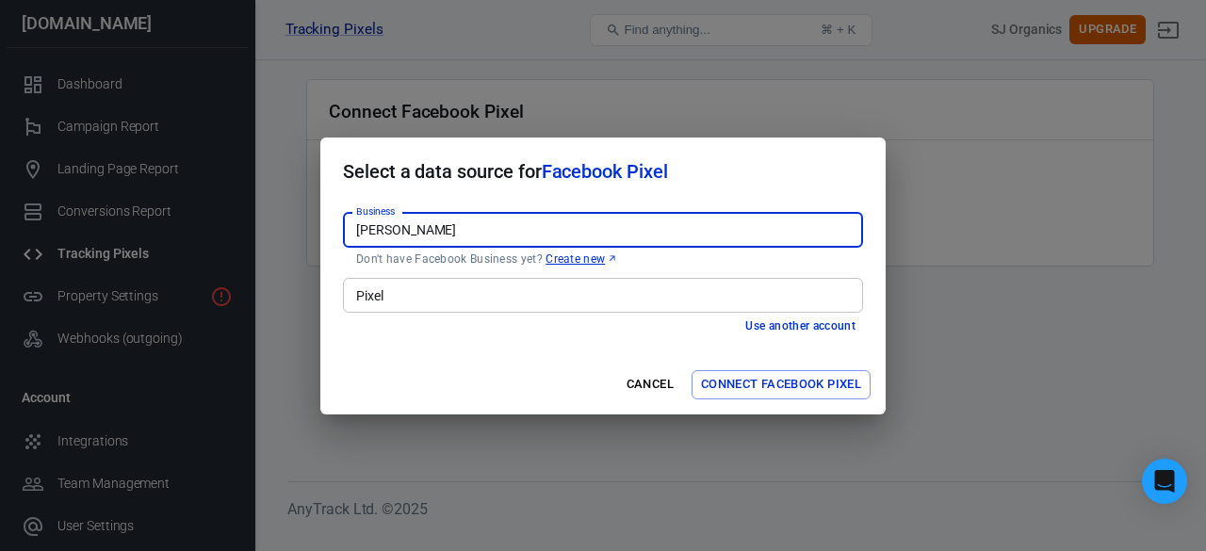
drag, startPoint x: 452, startPoint y: 233, endPoint x: 283, endPoint y: 238, distance: 168.7
click at [283, 238] on div "Select a data source for Facebook Pixel Business [PERSON_NAME] Business Don't h…" at bounding box center [603, 275] width 1206 height 551
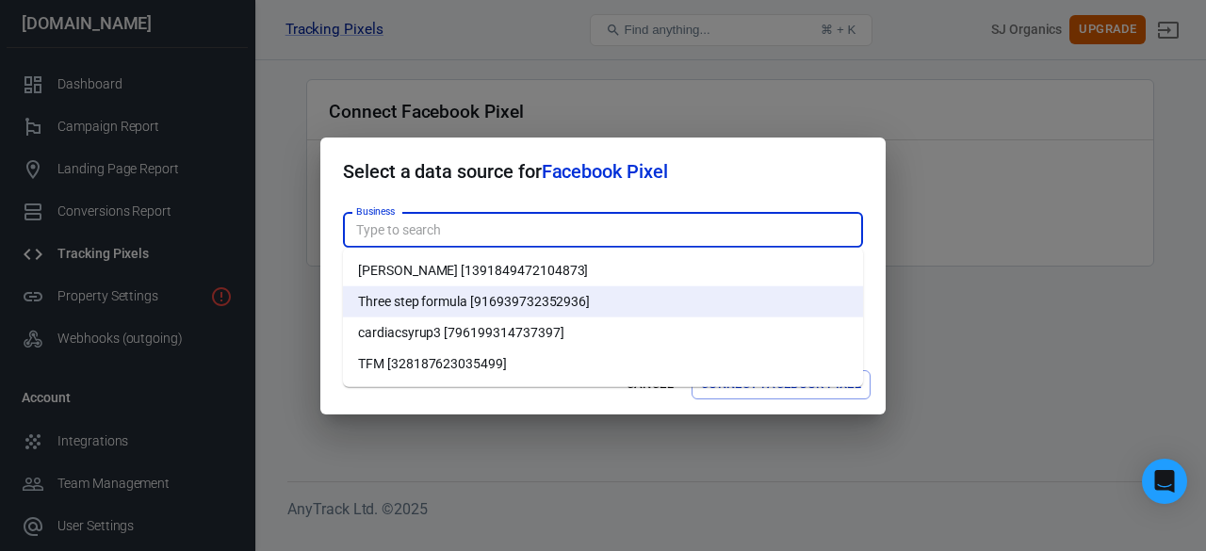
click at [460, 284] on li "[PERSON_NAME] [1391849472104873]" at bounding box center [603, 270] width 520 height 31
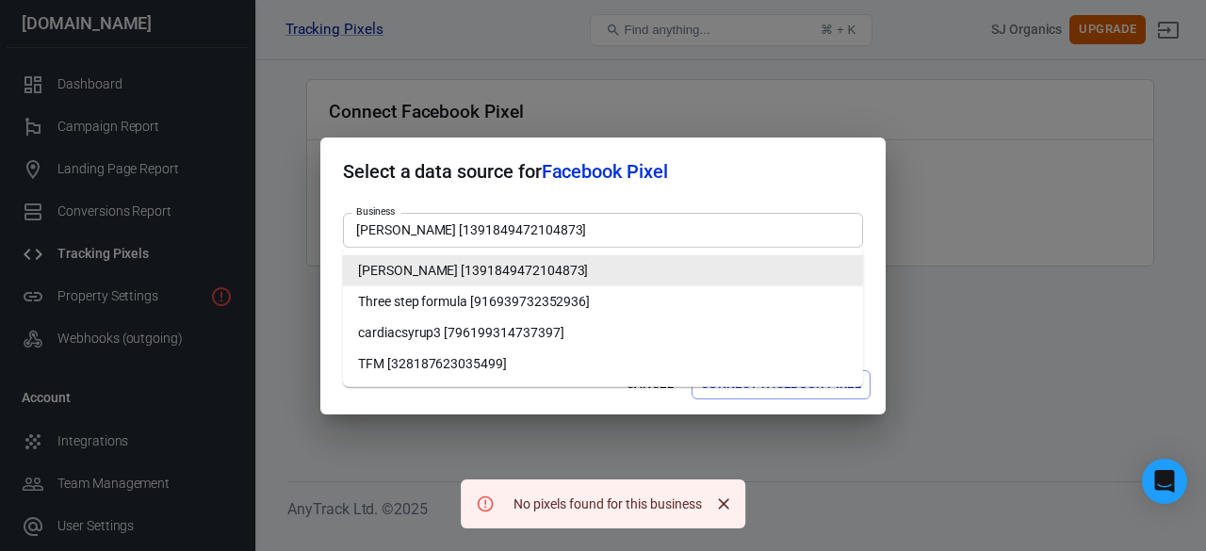
drag, startPoint x: 603, startPoint y: 242, endPoint x: 263, endPoint y: 261, distance: 340.5
click at [263, 261] on div "Select a data source for Facebook Pixel Business [PERSON_NAME] [139184947210487…" at bounding box center [603, 275] width 1206 height 551
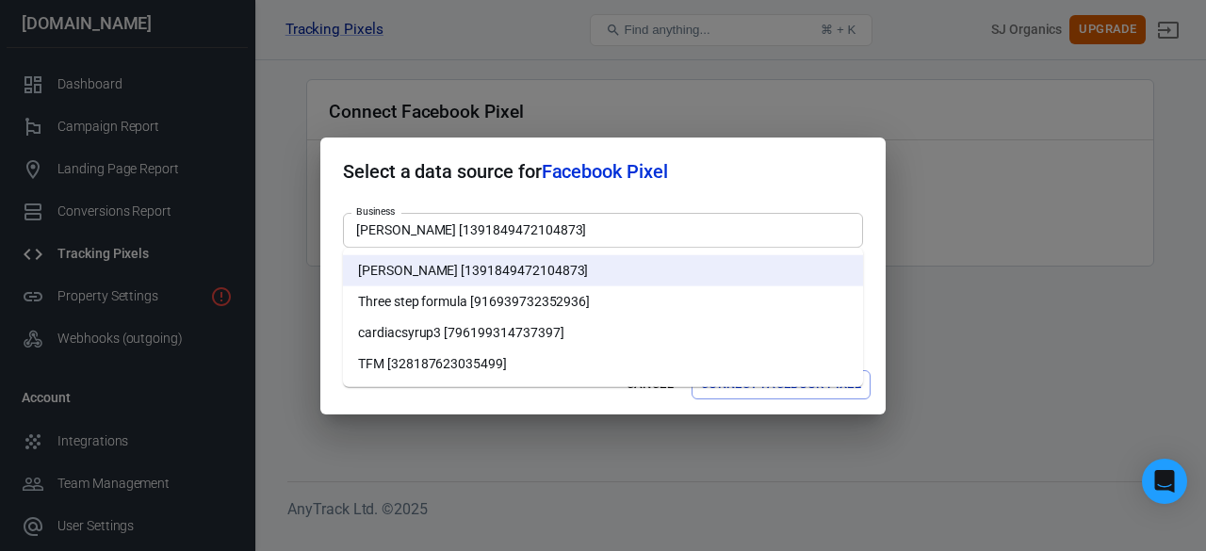
click at [407, 312] on li "Three step formula [916939732352936]" at bounding box center [603, 301] width 520 height 31
type input "Three step formula [916939732352936]"
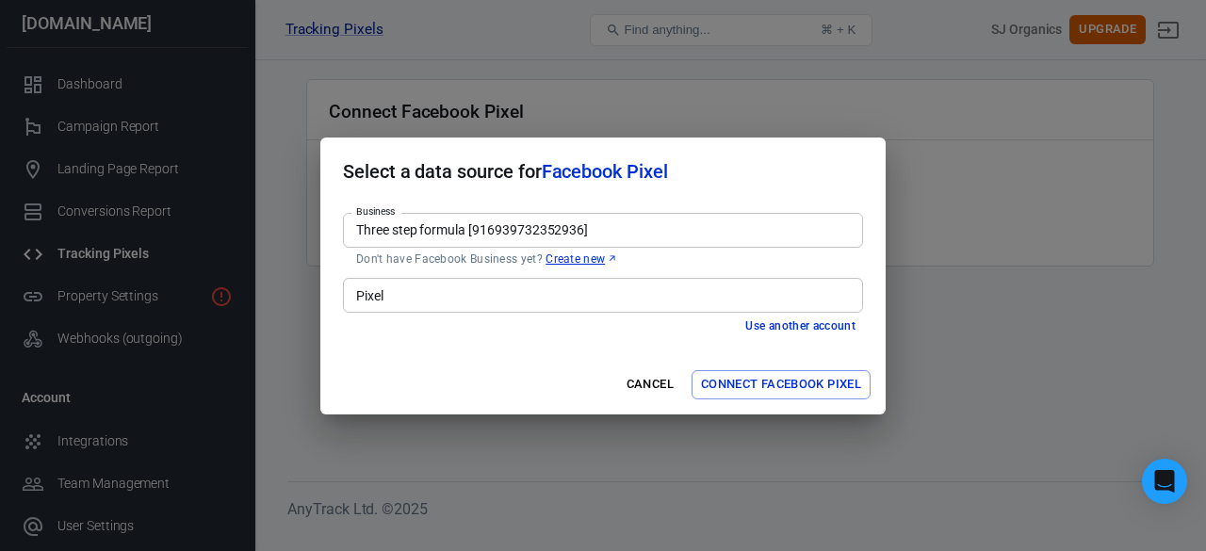
click at [407, 304] on input "Pixel" at bounding box center [601, 295] width 506 height 24
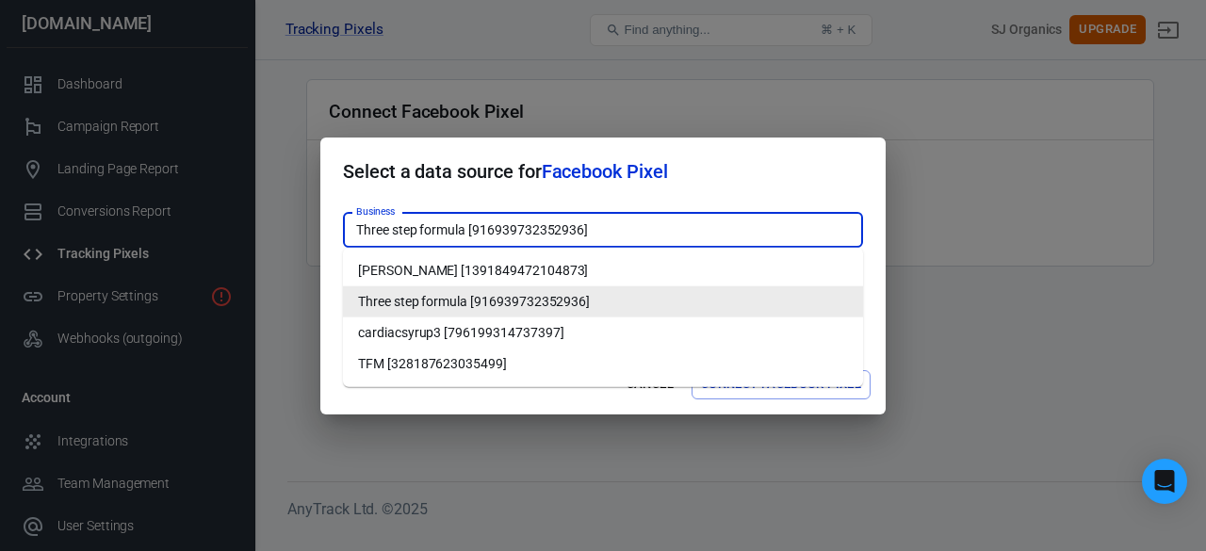
drag, startPoint x: 613, startPoint y: 227, endPoint x: 315, endPoint y: 246, distance: 299.1
click at [315, 246] on div "Select a data source for Facebook Pixel Business Three step formula [9169397323…" at bounding box center [603, 275] width 1206 height 551
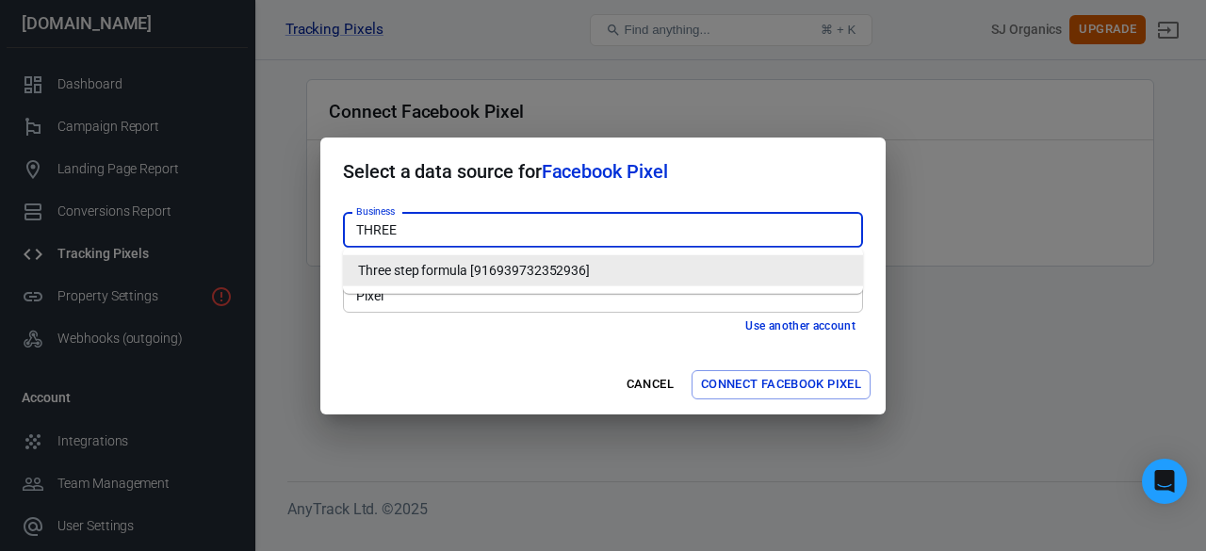
click at [474, 226] on input "THREE" at bounding box center [601, 230] width 506 height 24
type input "THREE"
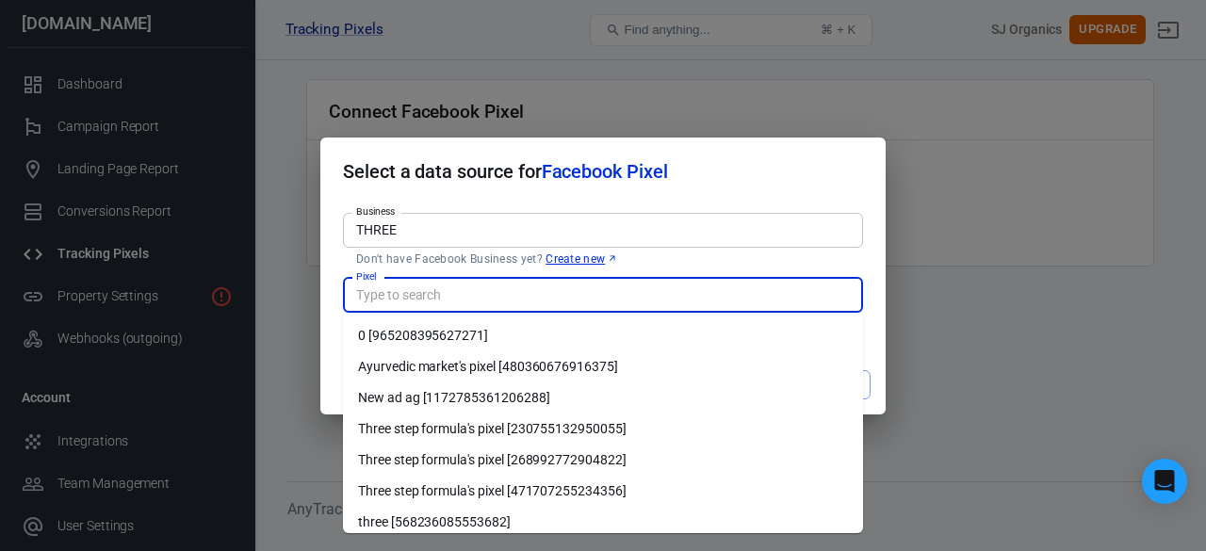
click at [429, 298] on input "Pixel" at bounding box center [601, 295] width 506 height 24
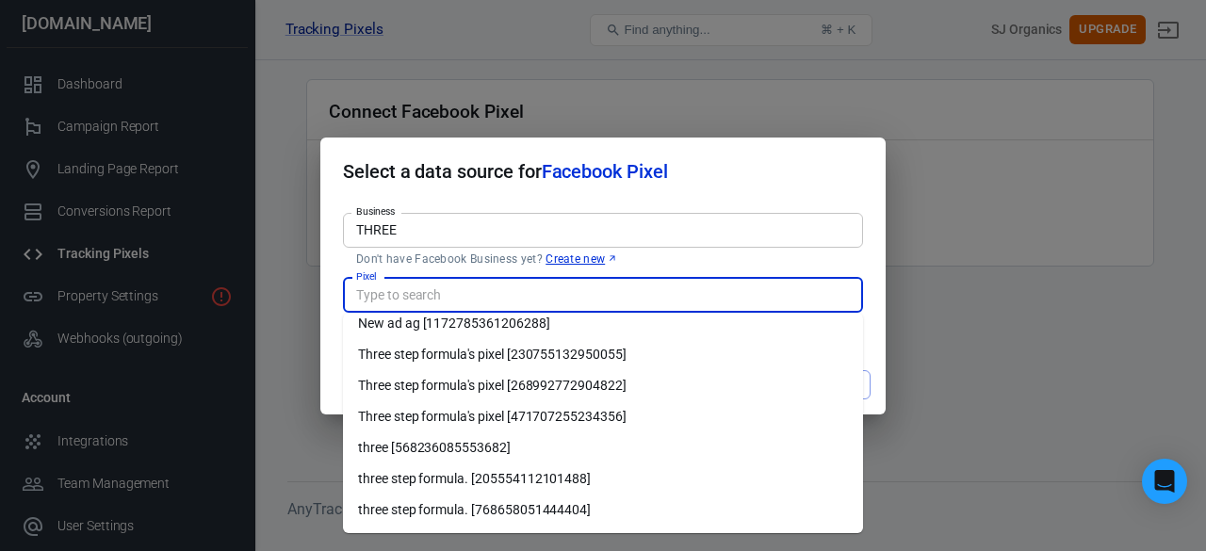
click at [405, 435] on li "three [568236085553682]" at bounding box center [603, 447] width 520 height 31
type input "three [568236085553682]"
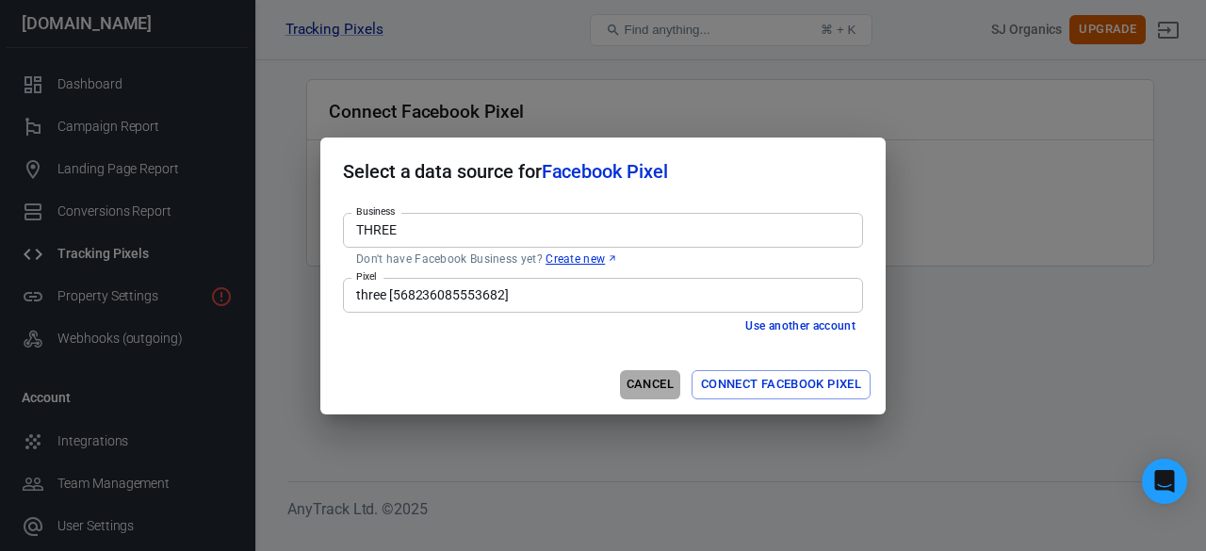
click at [623, 382] on button "Cancel" at bounding box center [650, 384] width 60 height 29
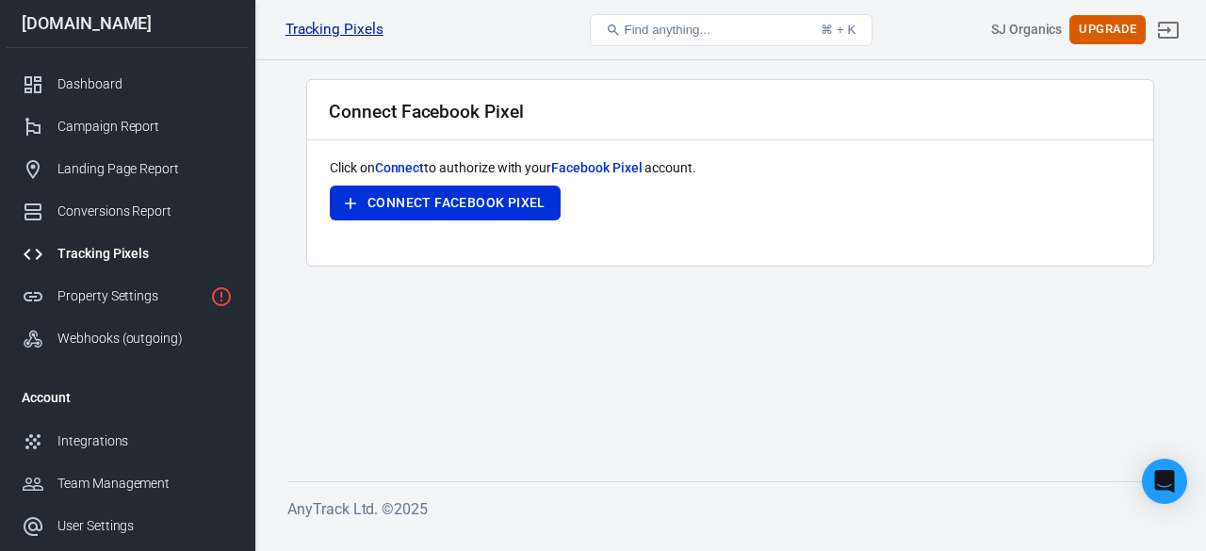
click at [319, 36] on link "Tracking Pixels" at bounding box center [334, 30] width 98 height 20
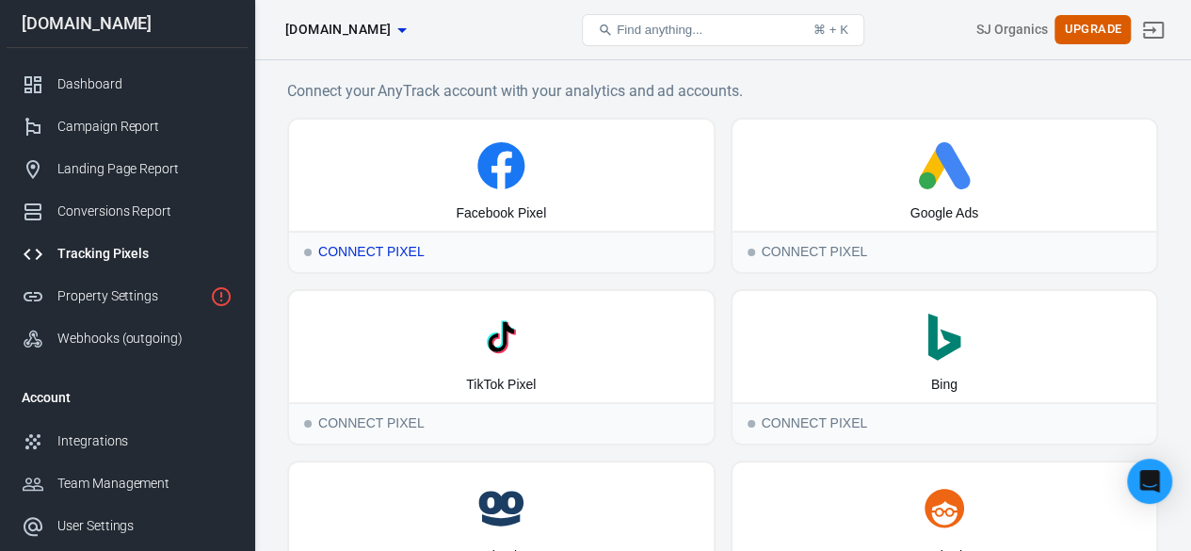
click at [394, 255] on div "Connect Pixel" at bounding box center [501, 251] width 425 height 41
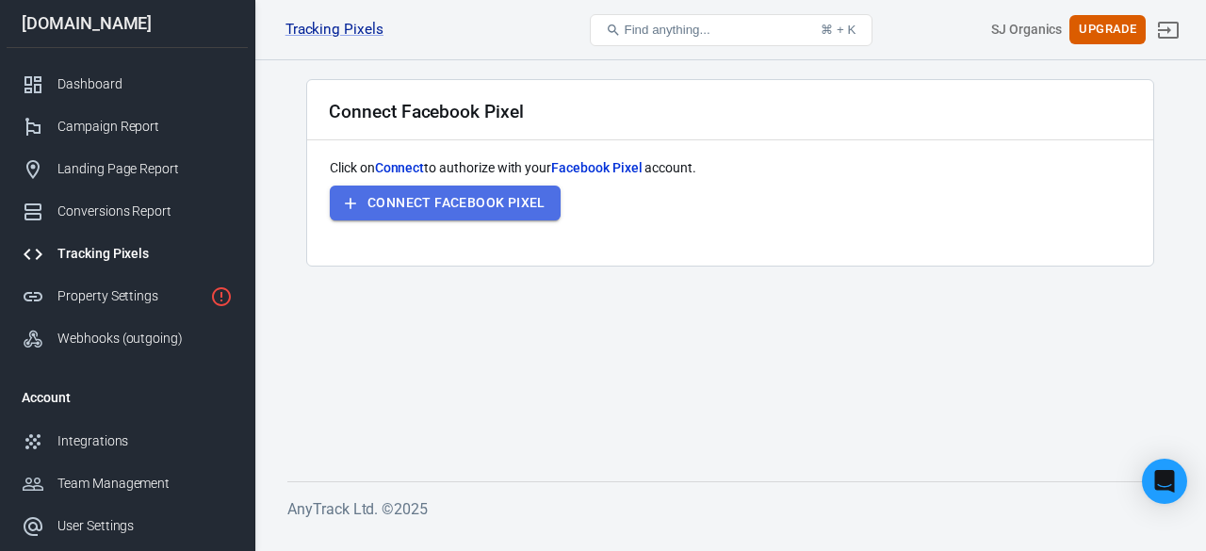
click at [461, 208] on button "Connect Facebook Pixel" at bounding box center [445, 203] width 231 height 35
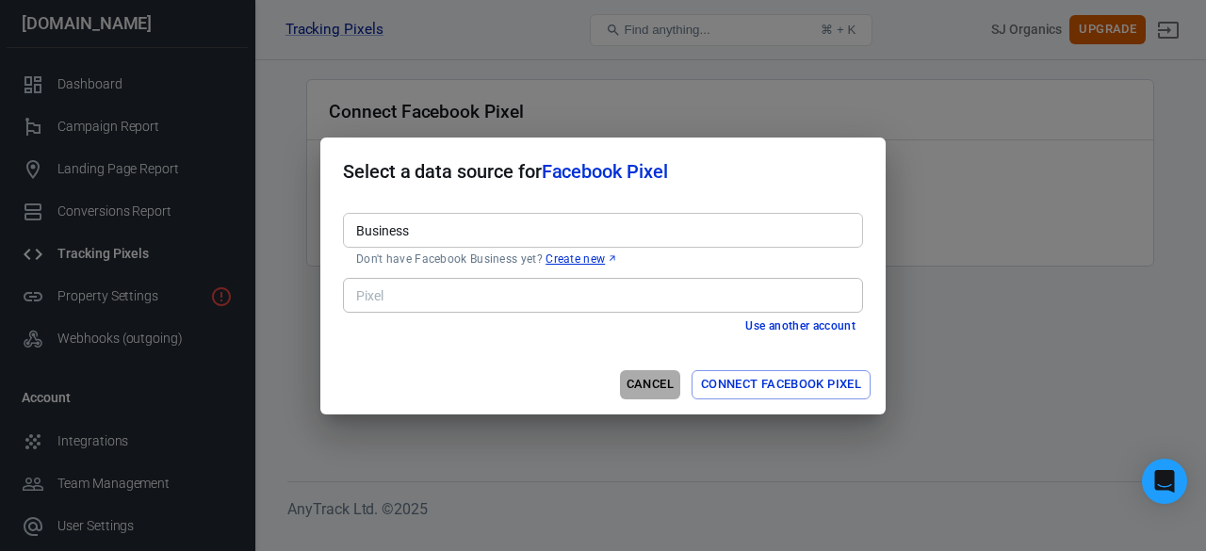
click at [645, 382] on button "Cancel" at bounding box center [650, 384] width 60 height 29
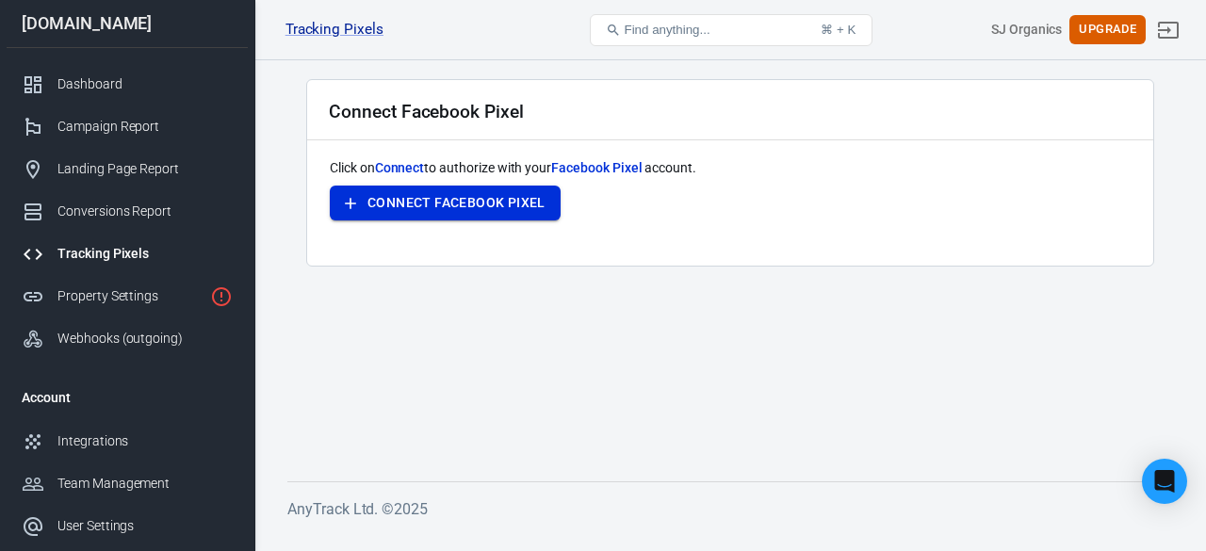
click at [386, 208] on button "Connect Facebook Pixel" at bounding box center [445, 203] width 231 height 35
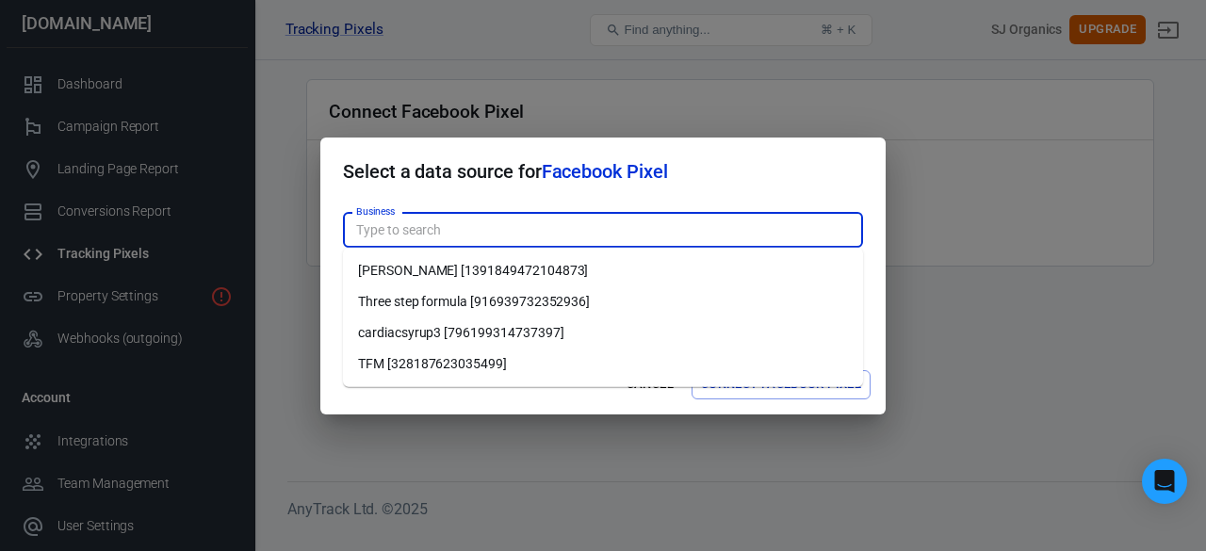
click at [424, 231] on input "Business" at bounding box center [601, 230] width 506 height 24
click at [444, 299] on li "Three step formula [916939732352936]" at bounding box center [603, 301] width 520 height 31
type input "Three step formula [916939732352936]"
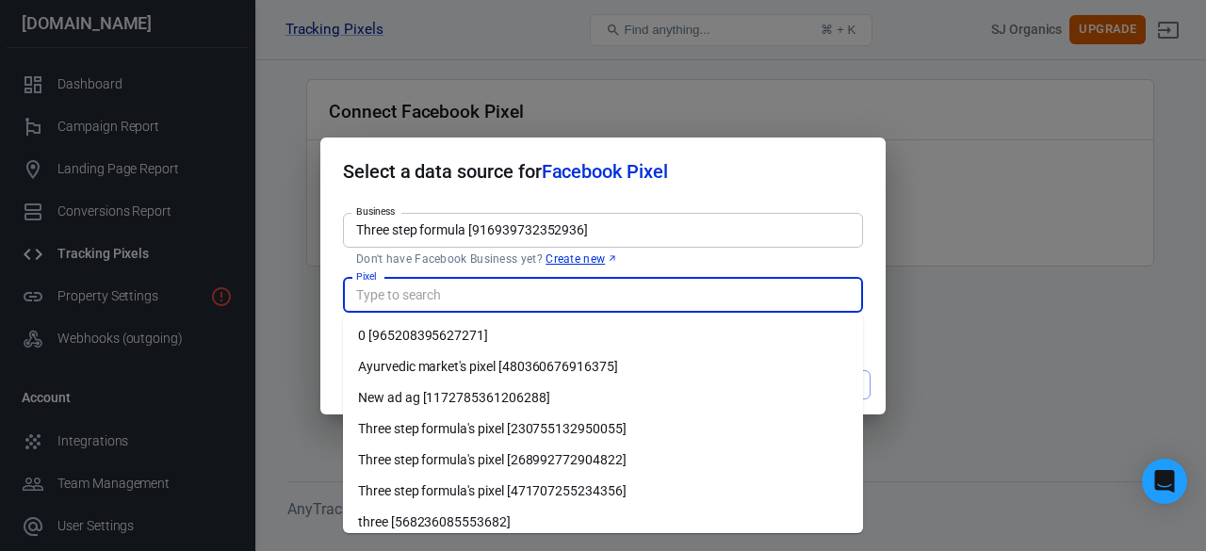
click at [461, 297] on input "Pixel" at bounding box center [601, 295] width 506 height 24
click at [584, 429] on li "Three step formula's pixel [230755132950055]" at bounding box center [603, 428] width 520 height 31
type input "Three step formula's pixel [230755132950055]"
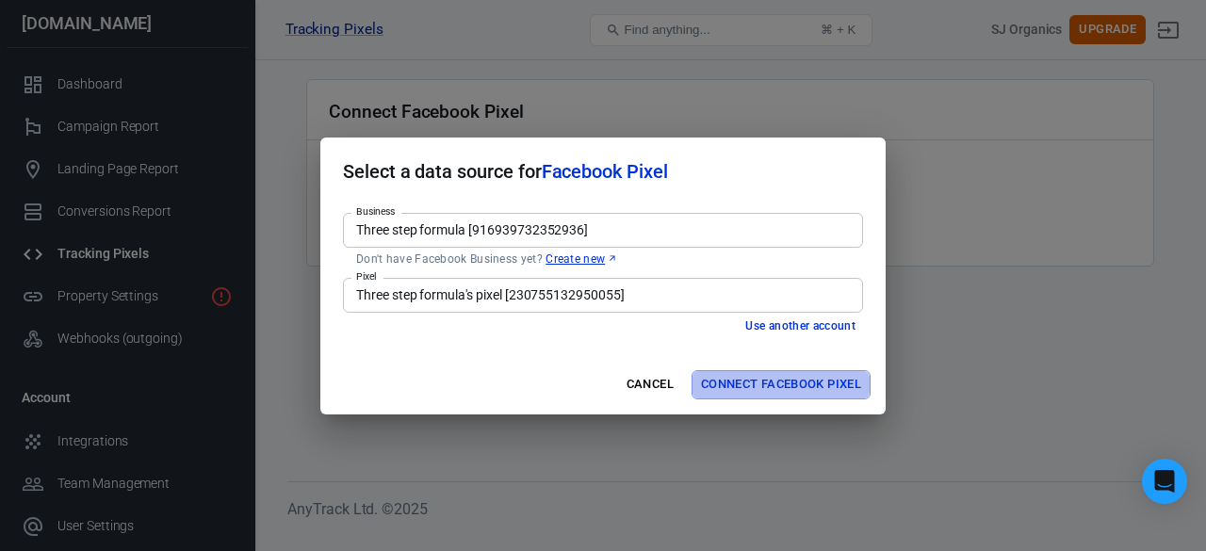
click at [763, 391] on button "Connect Facebook Pixel" at bounding box center [780, 384] width 179 height 29
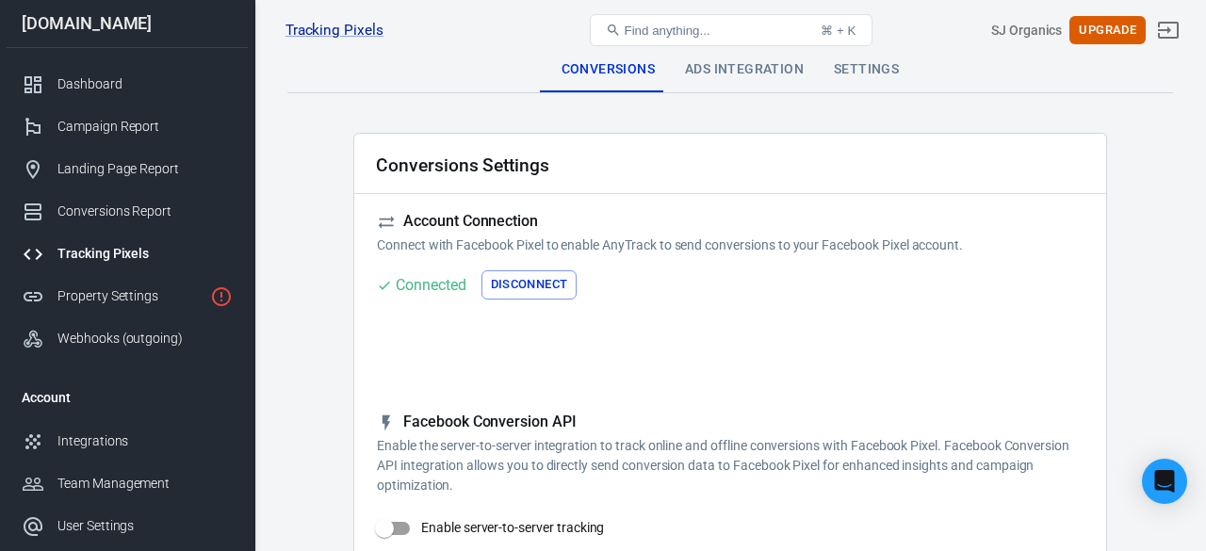
checkbox input "true"
type input "ViewContent"
checkbox input "true"
type input "SubmitApplication"
checkbox input "true"
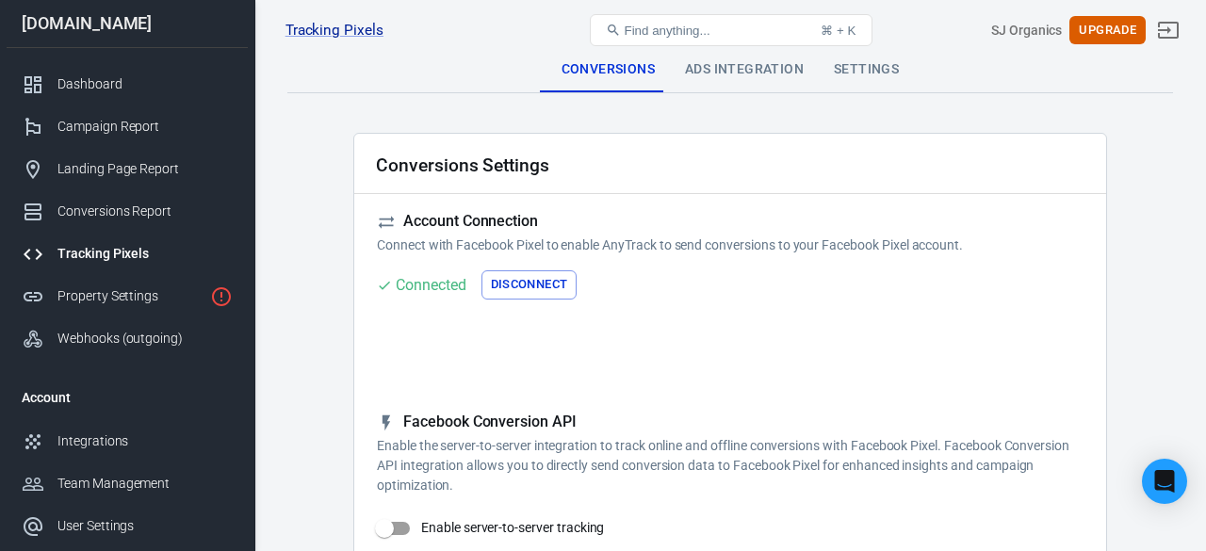
type input "ViewContent"
checkbox input "true"
type input "AddToCart"
checkbox input "true"
type input "InitiateCheckout"
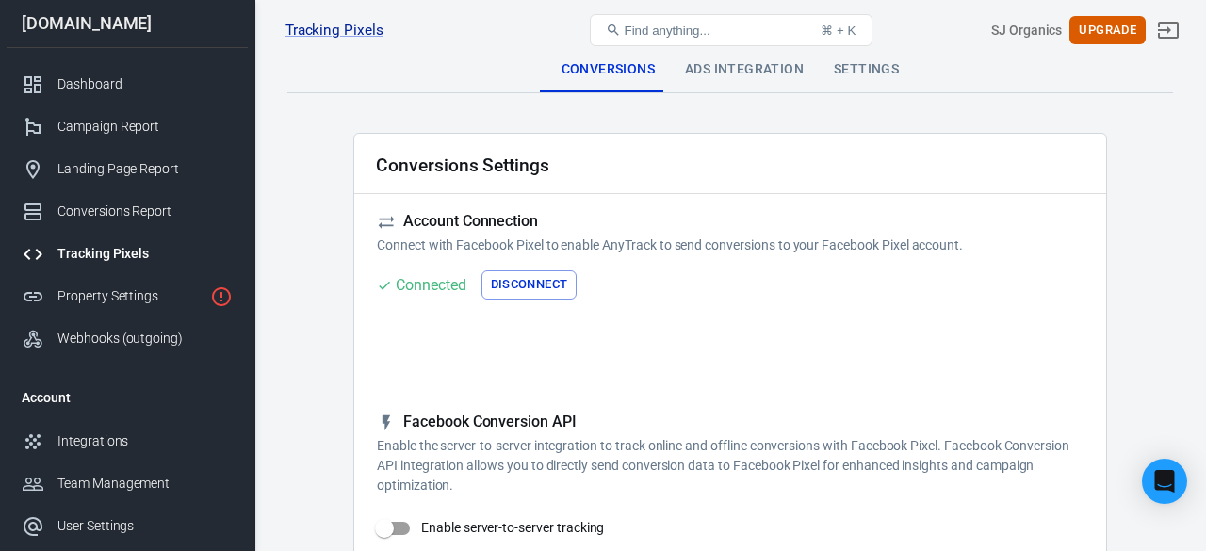
checkbox input "true"
type input "Lead"
checkbox input "true"
type input "CompleteRegistration"
checkbox input "true"
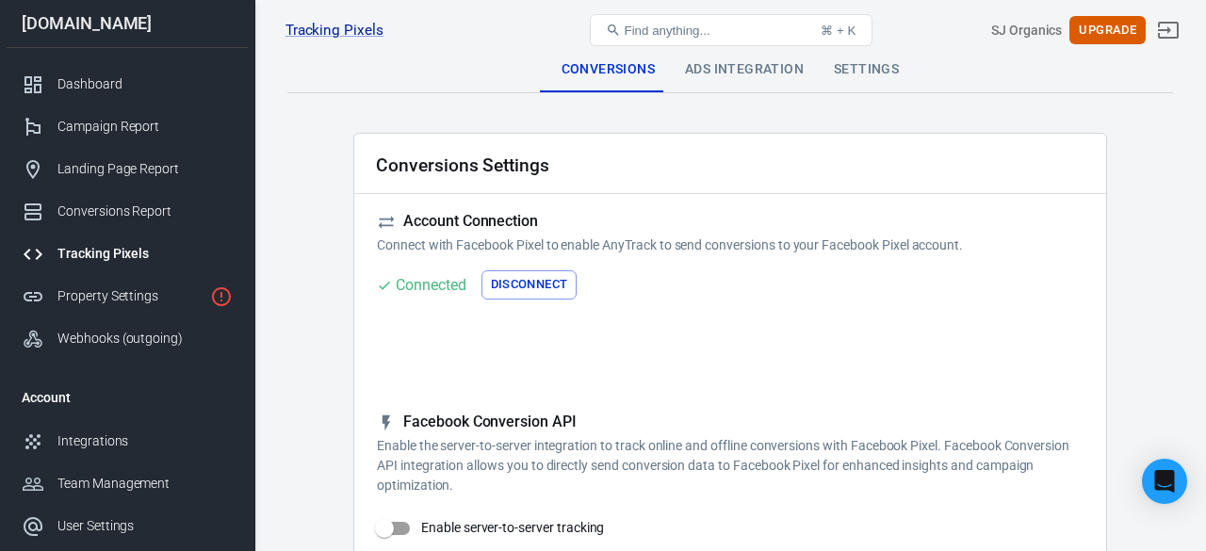
type input "Purchase"
checkbox input "true"
type input "AddPaymentInfo"
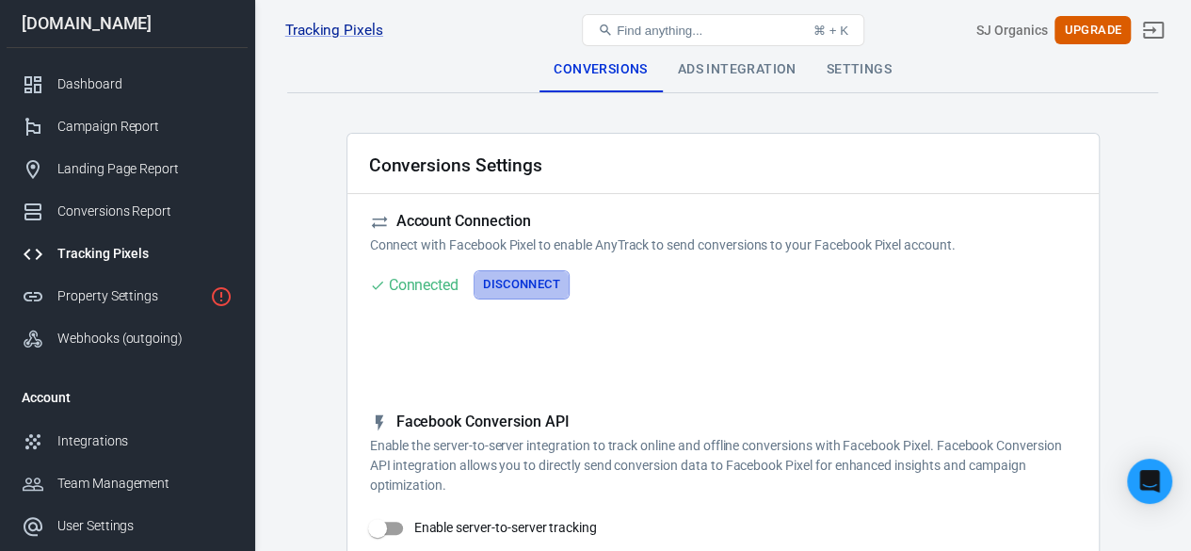
click at [531, 286] on button "Disconnect" at bounding box center [522, 284] width 96 height 29
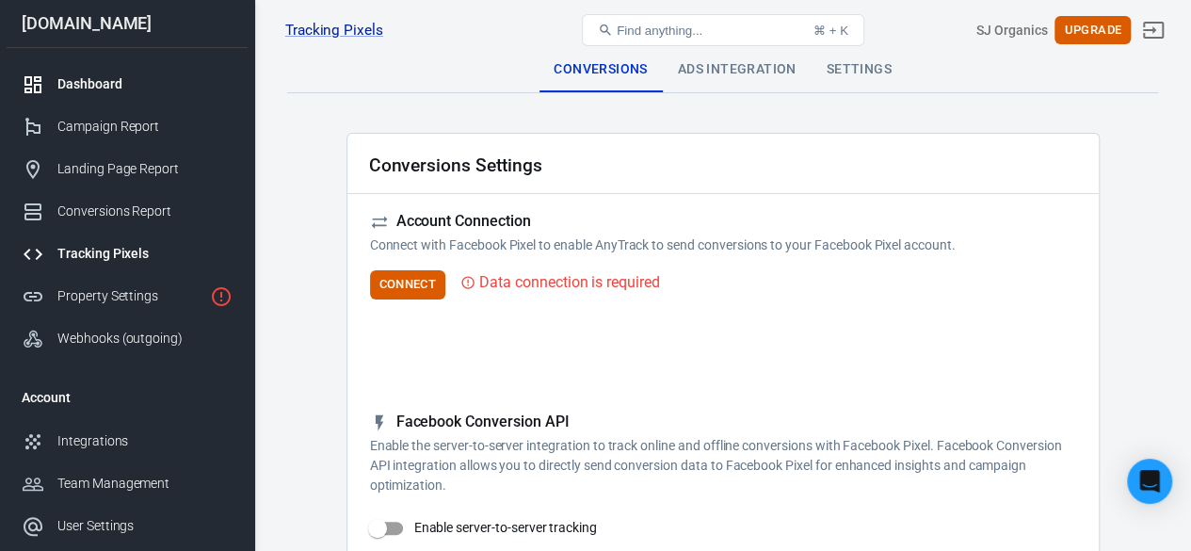
click at [26, 70] on link "Dashboard" at bounding box center [127, 84] width 241 height 42
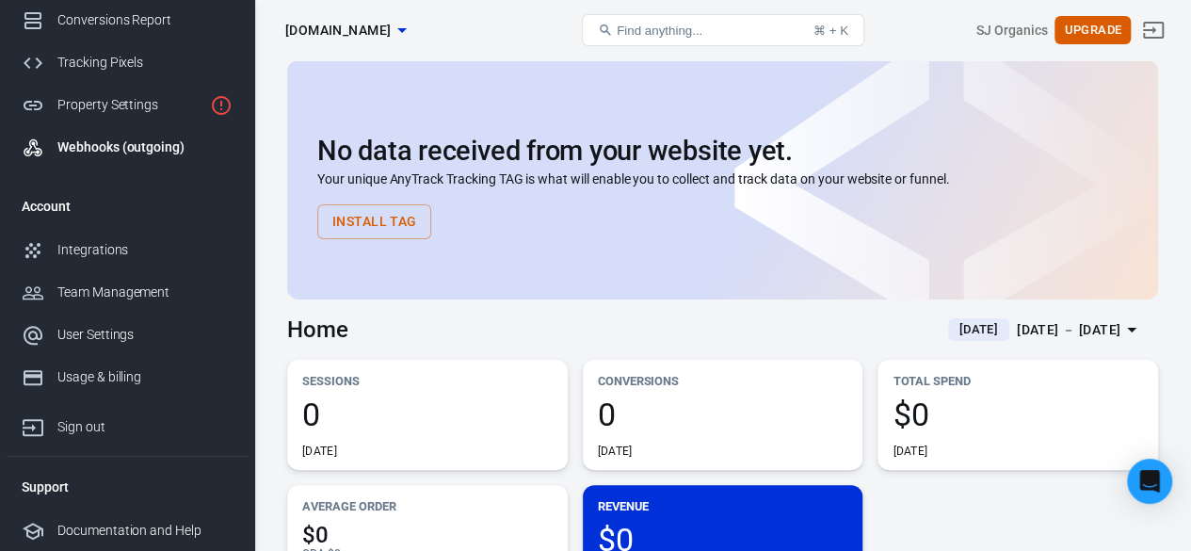
scroll to position [3, 0]
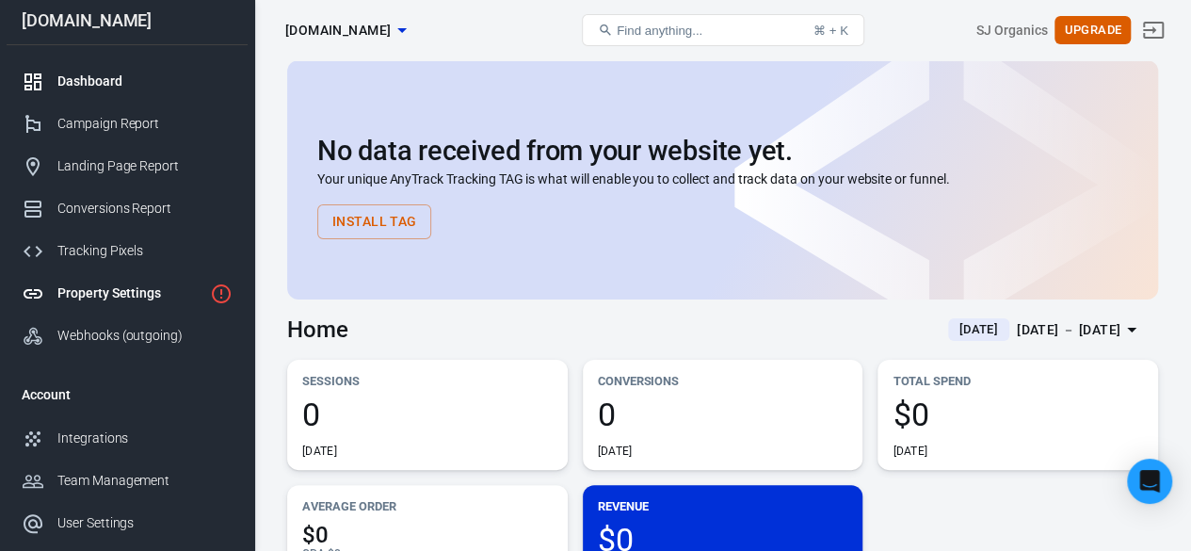
click at [122, 288] on div "Property Settings" at bounding box center [129, 293] width 145 height 20
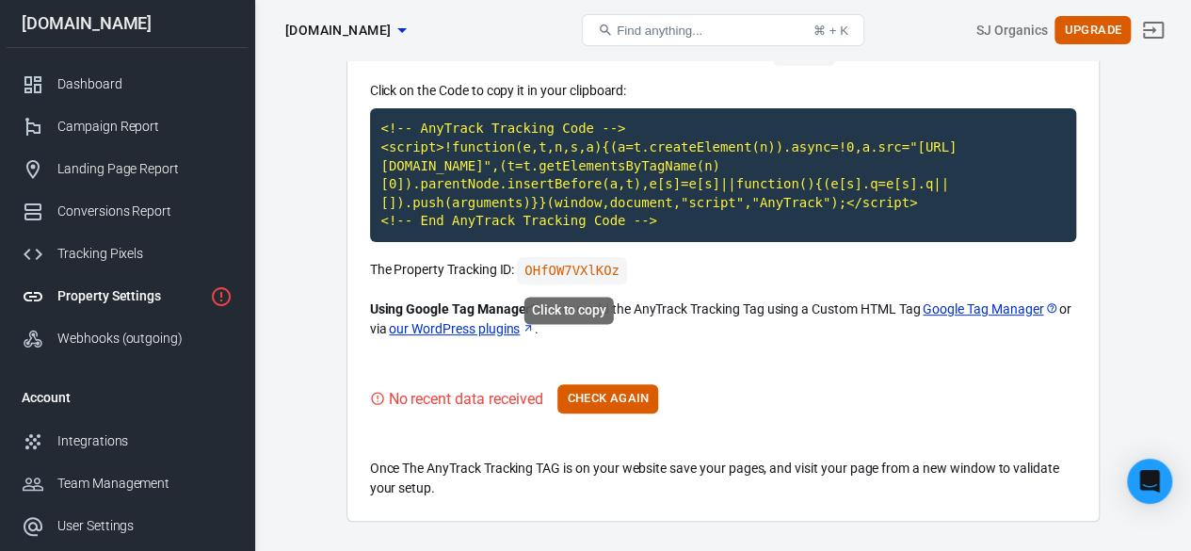
scroll to position [222, 0]
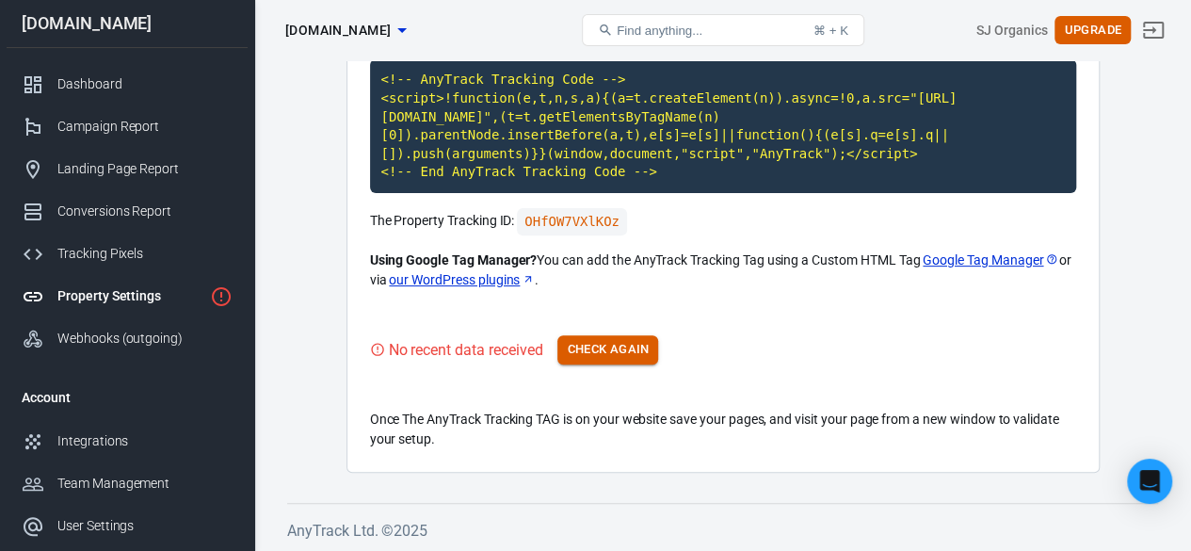
click at [640, 346] on button "Check Again" at bounding box center [608, 349] width 101 height 29
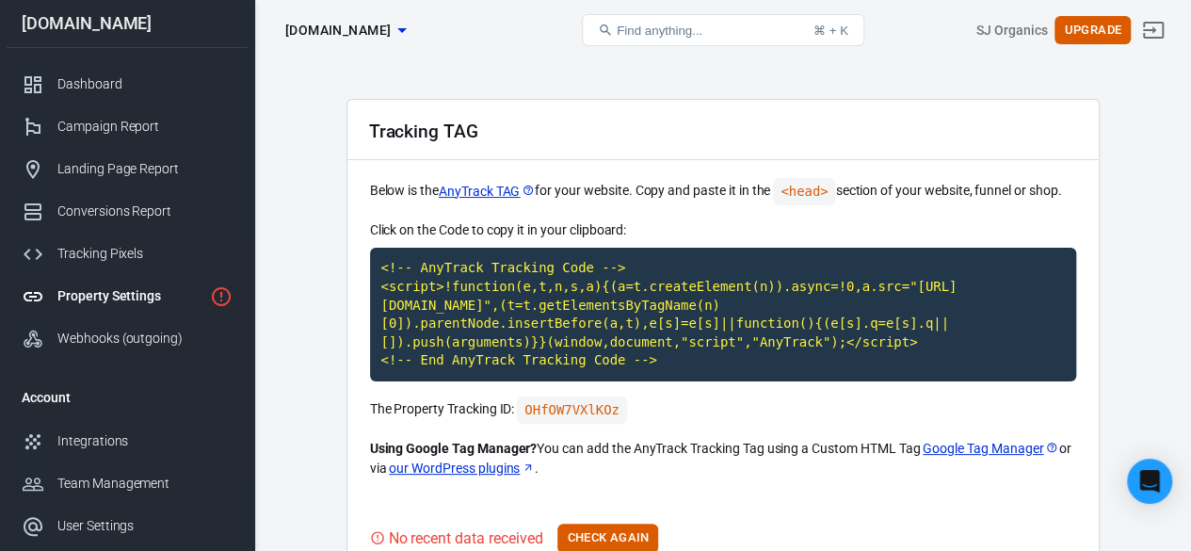
scroll to position [0, 0]
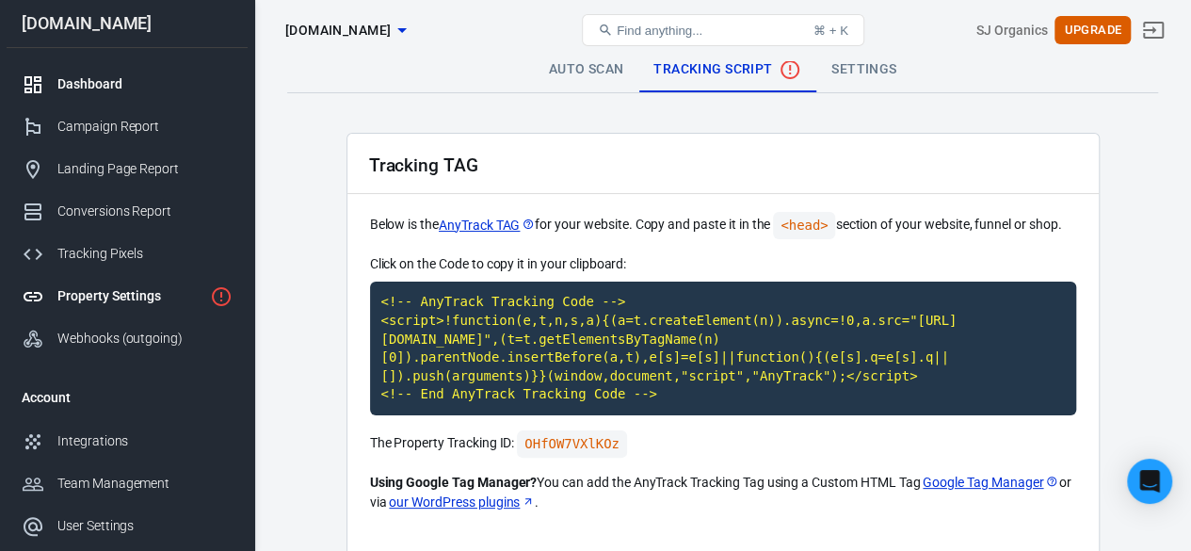
click at [103, 84] on div "Dashboard" at bounding box center [144, 84] width 175 height 20
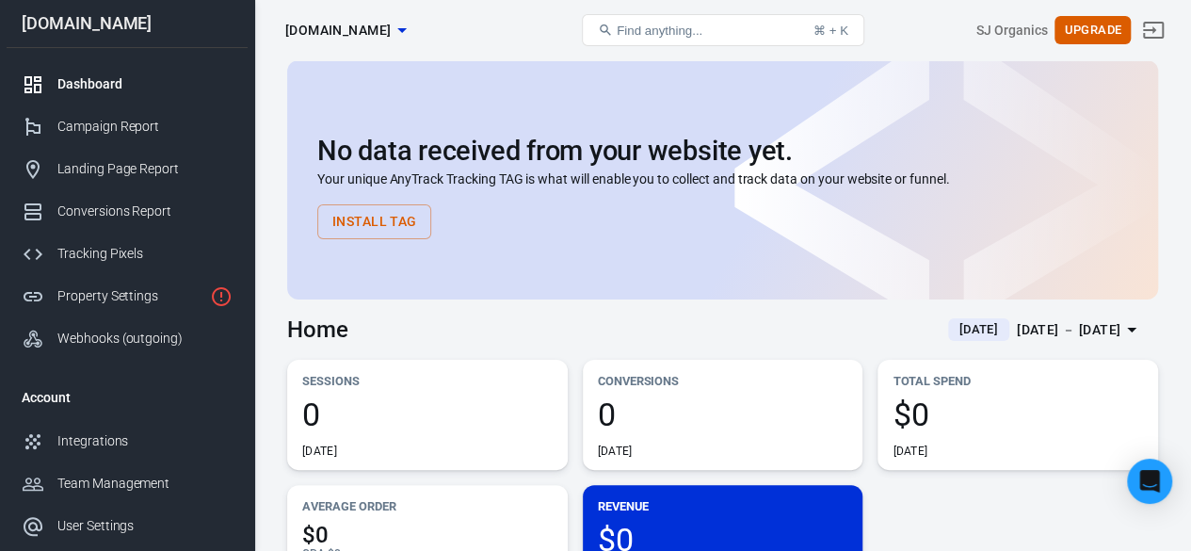
click at [854, 271] on icon at bounding box center [947, 179] width 424 height 289
click at [733, 313] on div "Home [DATE] [DATE] － [DATE]" at bounding box center [722, 322] width 871 height 46
click at [391, 29] on span "[DOMAIN_NAME]" at bounding box center [337, 31] width 105 height 24
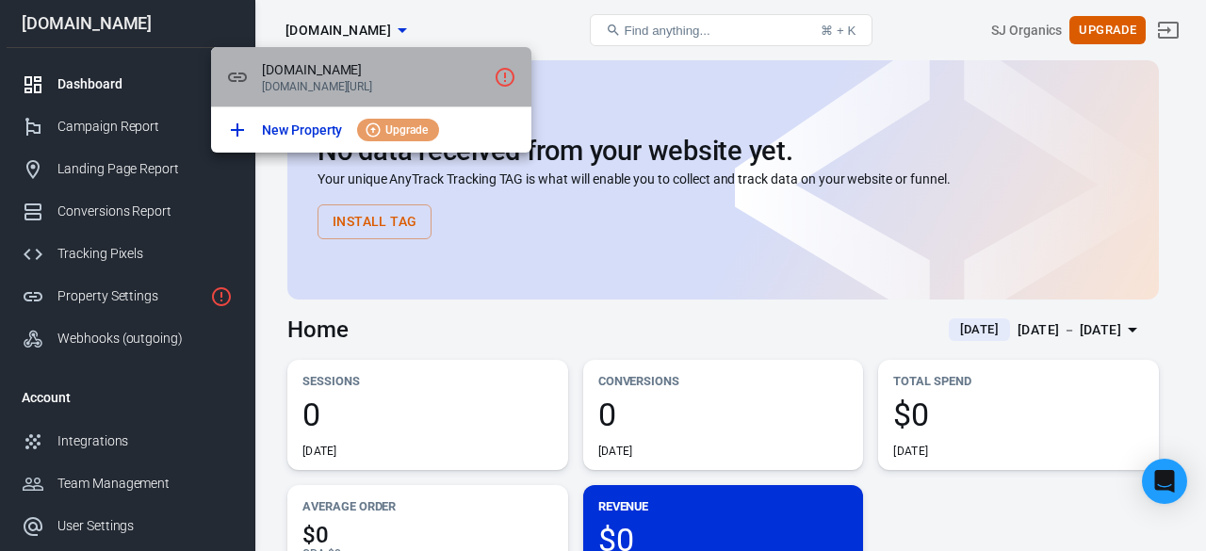
click at [448, 84] on p "[DOMAIN_NAME][URL]" at bounding box center [374, 86] width 224 height 13
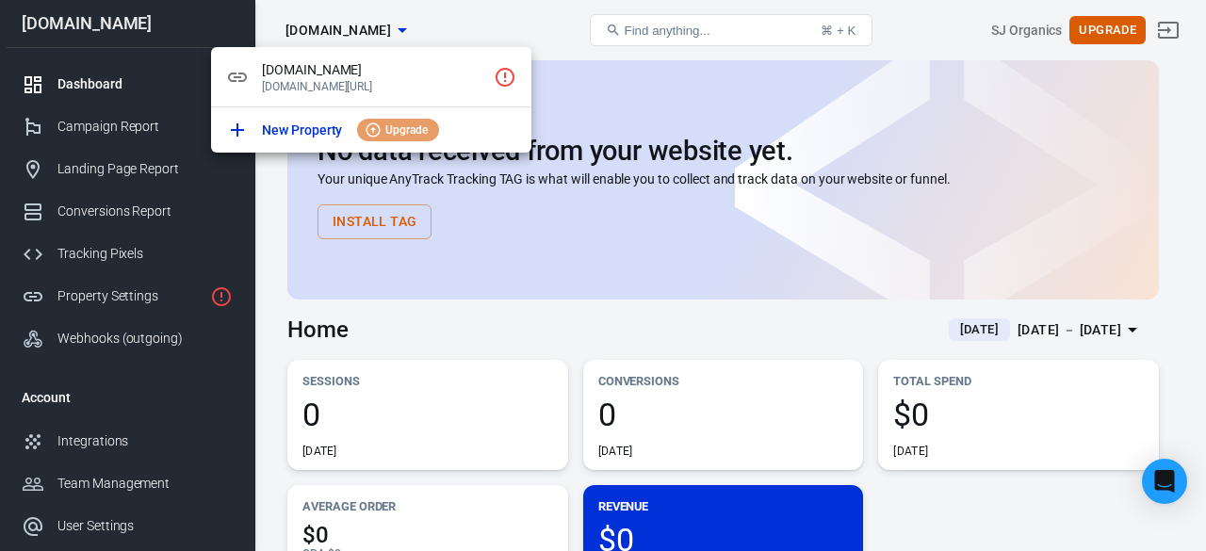
click at [525, 6] on div at bounding box center [603, 275] width 1206 height 551
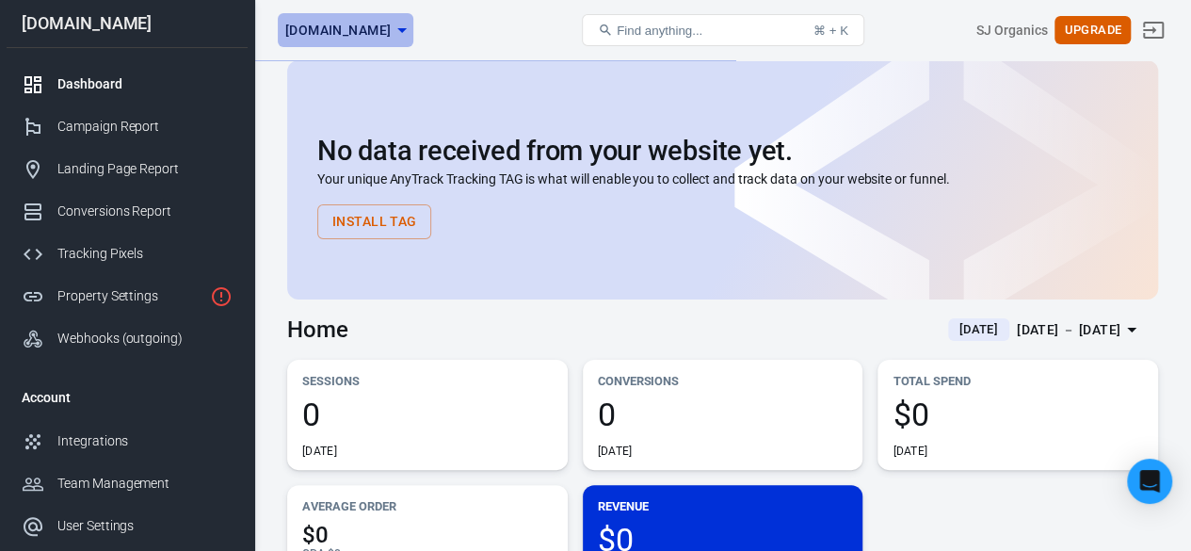
click at [413, 32] on icon "button" at bounding box center [402, 30] width 23 height 23
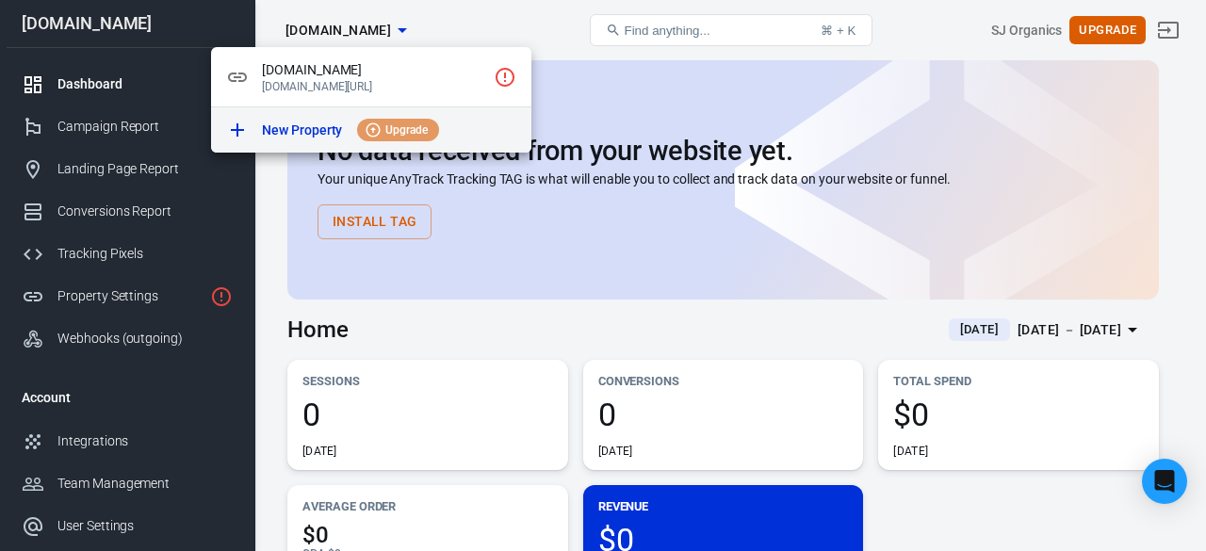
click at [396, 137] on span "Upgrade" at bounding box center [406, 129] width 57 height 17
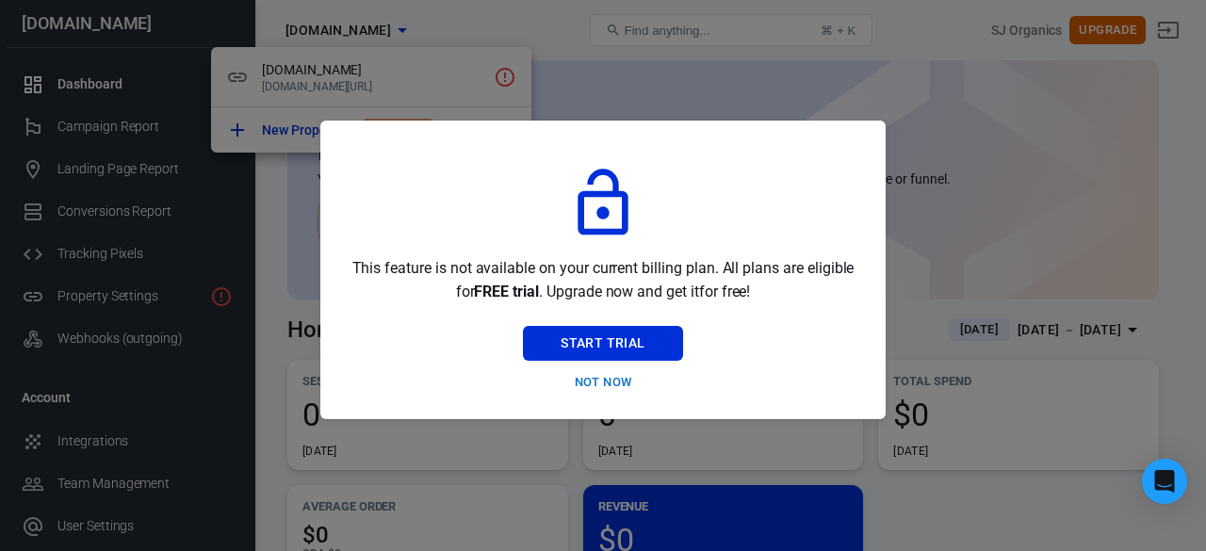
click at [936, 263] on div at bounding box center [603, 275] width 1206 height 551
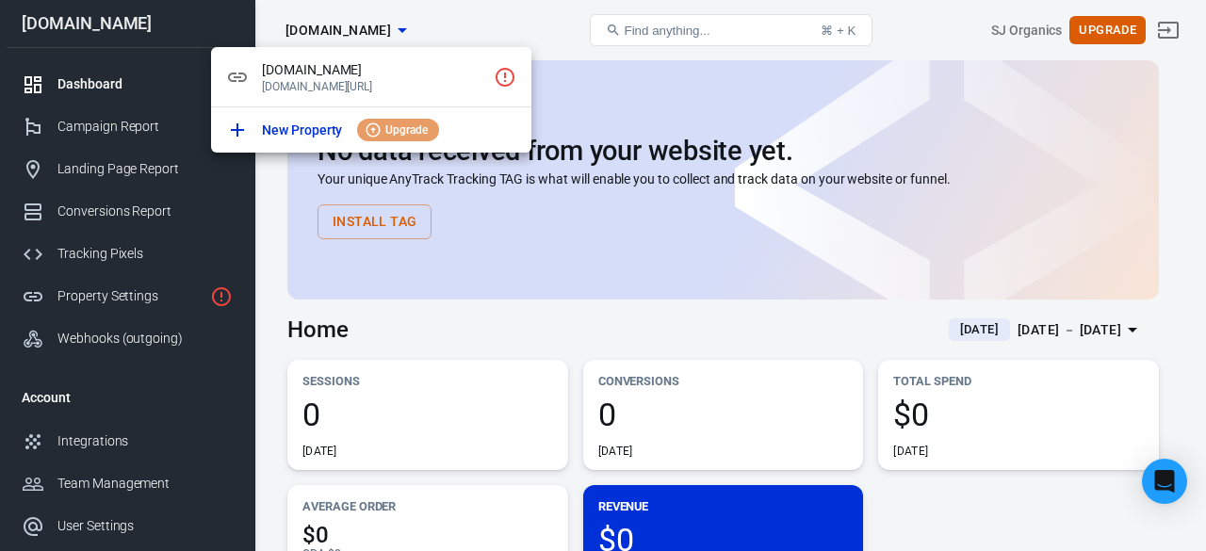
click at [693, 251] on div at bounding box center [603, 275] width 1206 height 551
